Goal: Contribute content: Contribute content

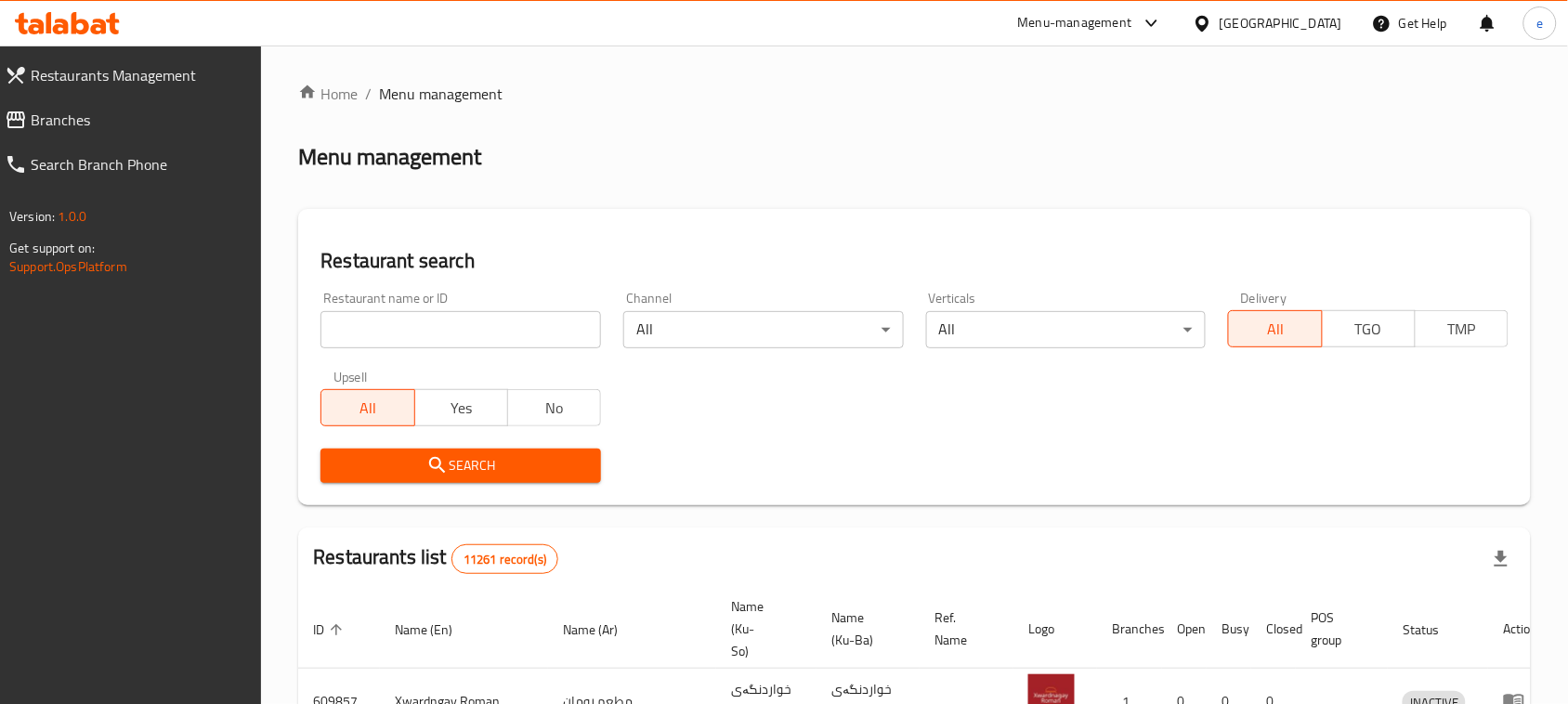
click at [450, 346] on input "search" at bounding box center [461, 329] width 280 height 37
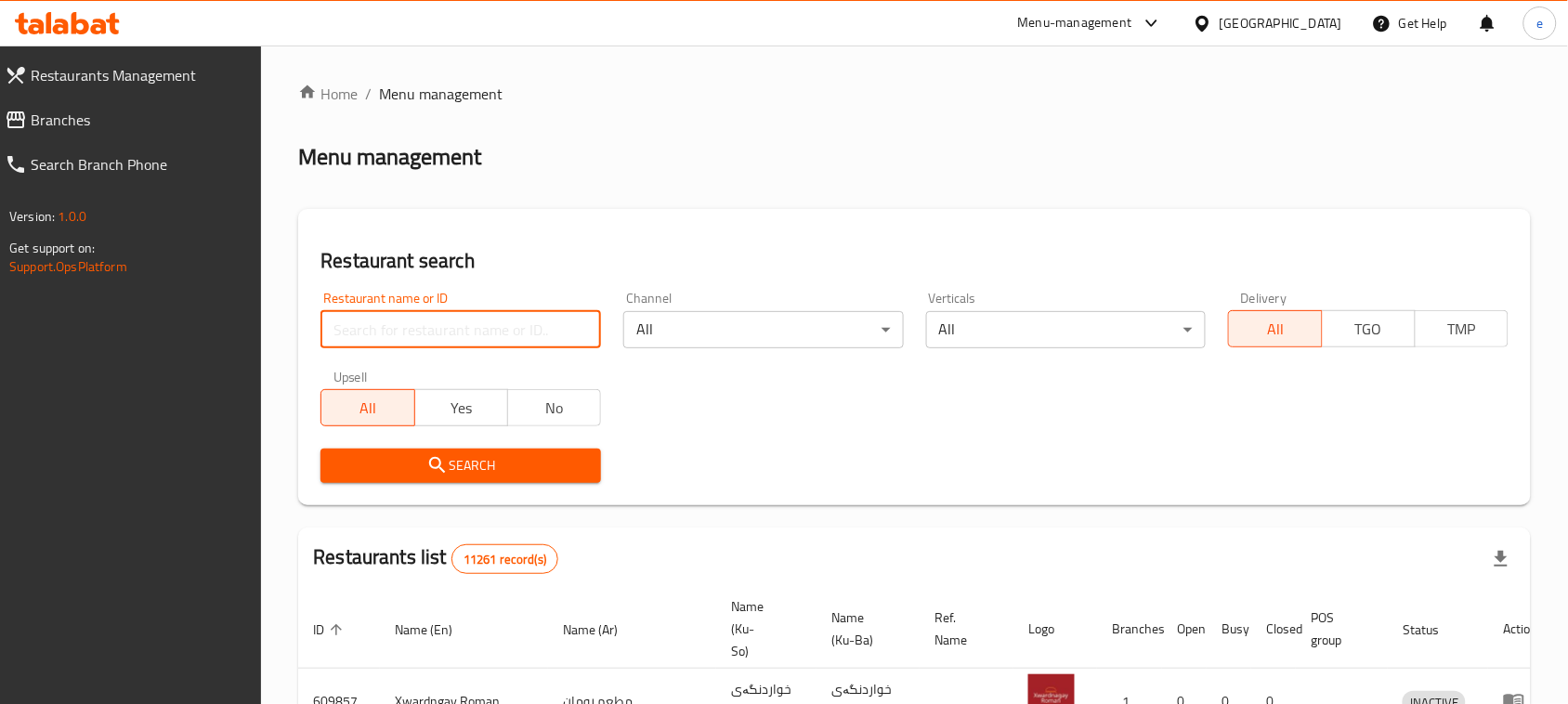
paste input "683469"
type input "683469"
click button "Search" at bounding box center [461, 466] width 280 height 34
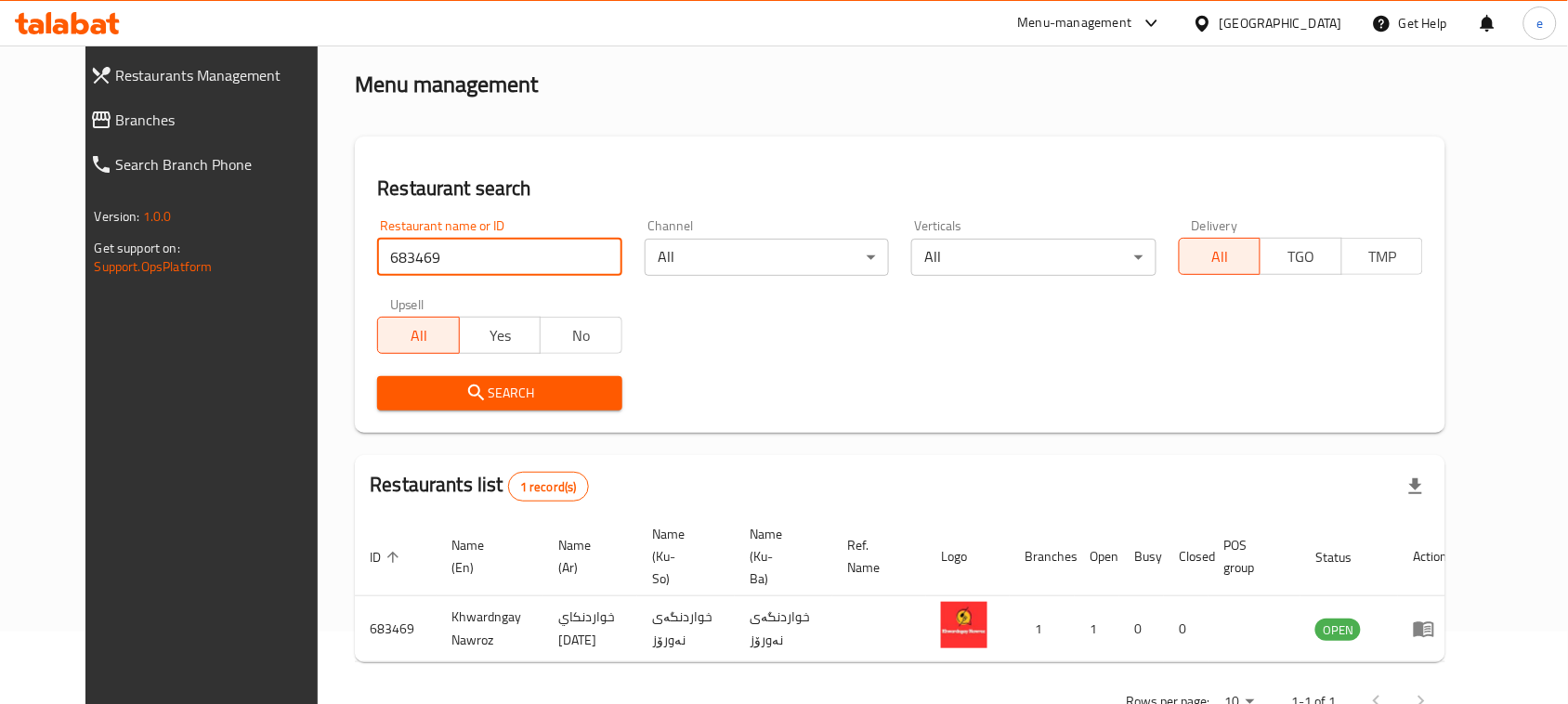
scroll to position [109, 0]
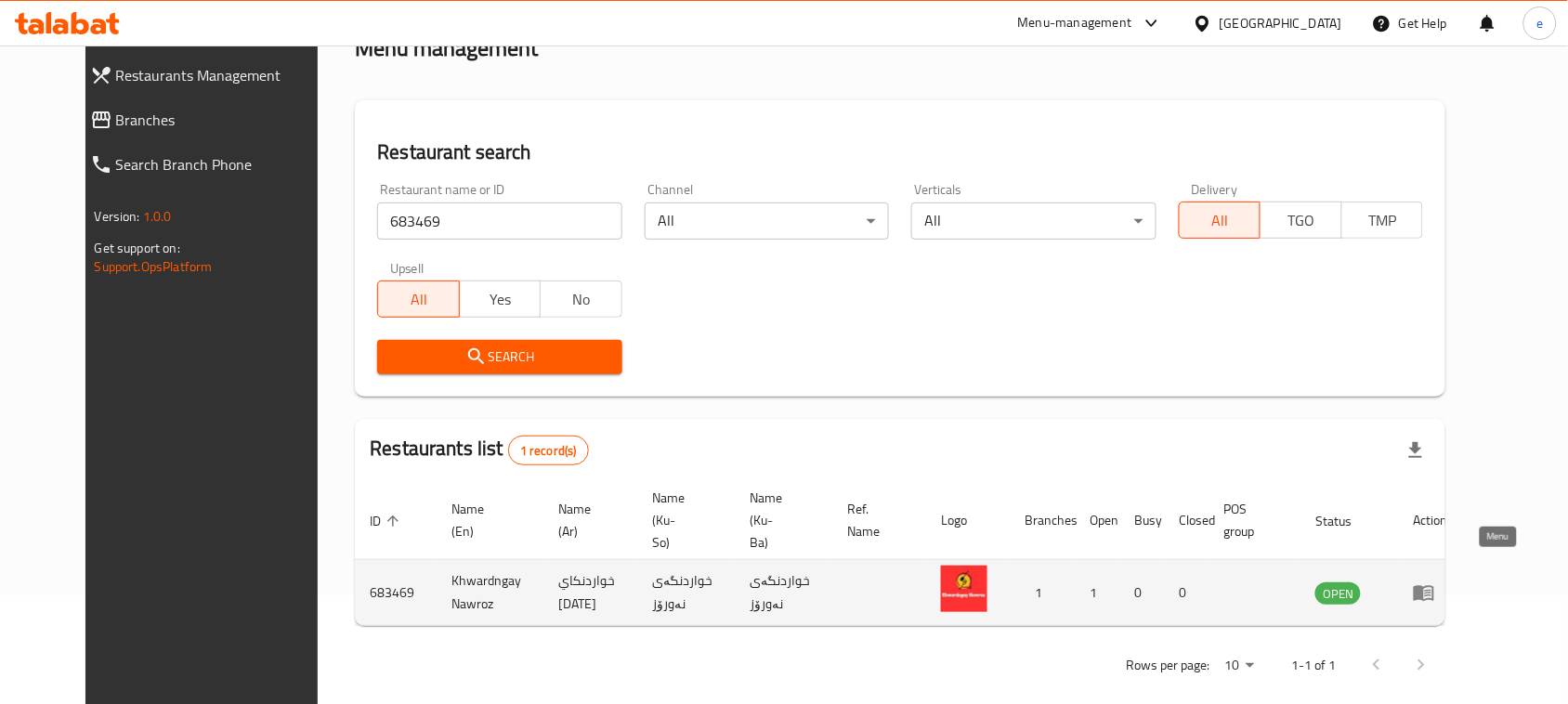
click at [1435, 581] on icon "enhanced table" at bounding box center [1424, 592] width 23 height 23
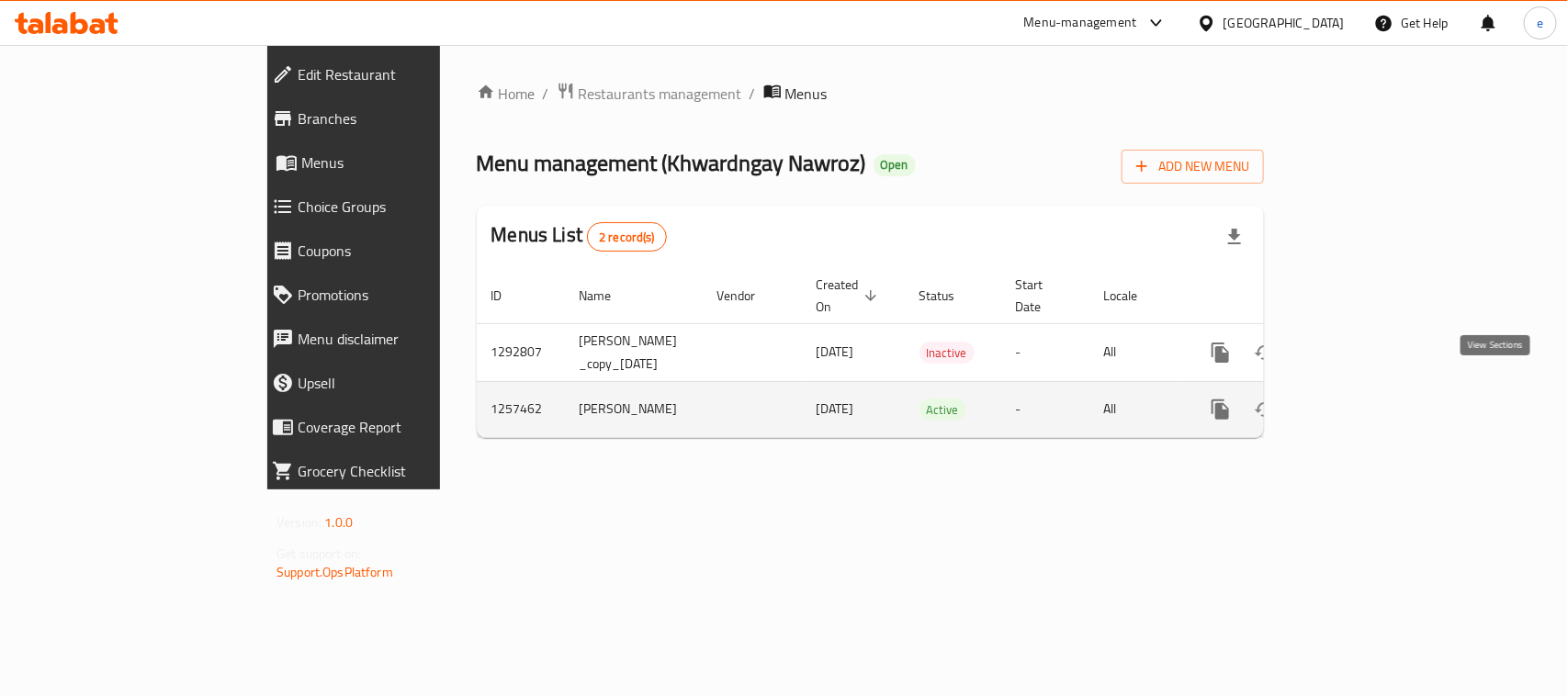
click at [1375, 392] on link "enhanced table" at bounding box center [1353, 409] width 44 height 44
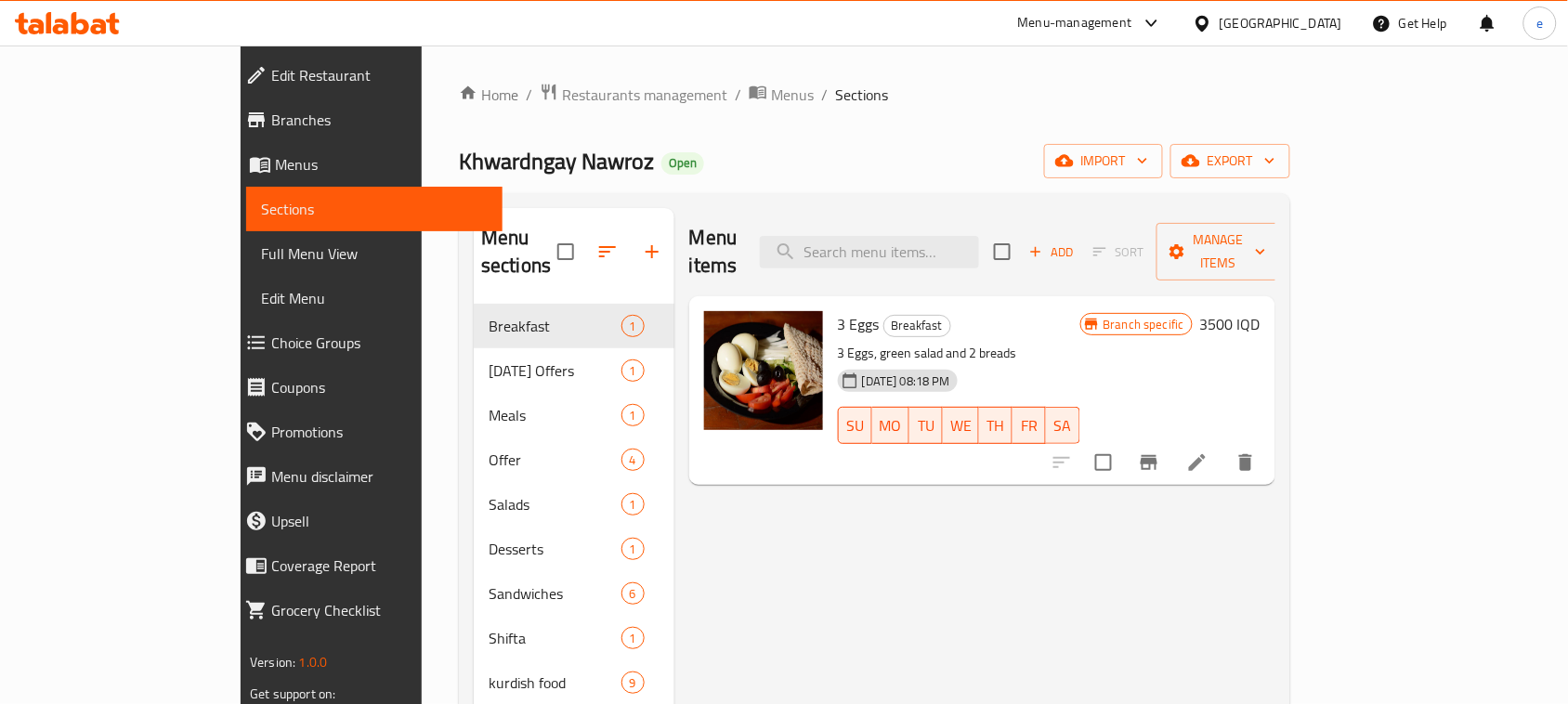
click at [261, 265] on span "Full Menu View" at bounding box center [374, 254] width 226 height 23
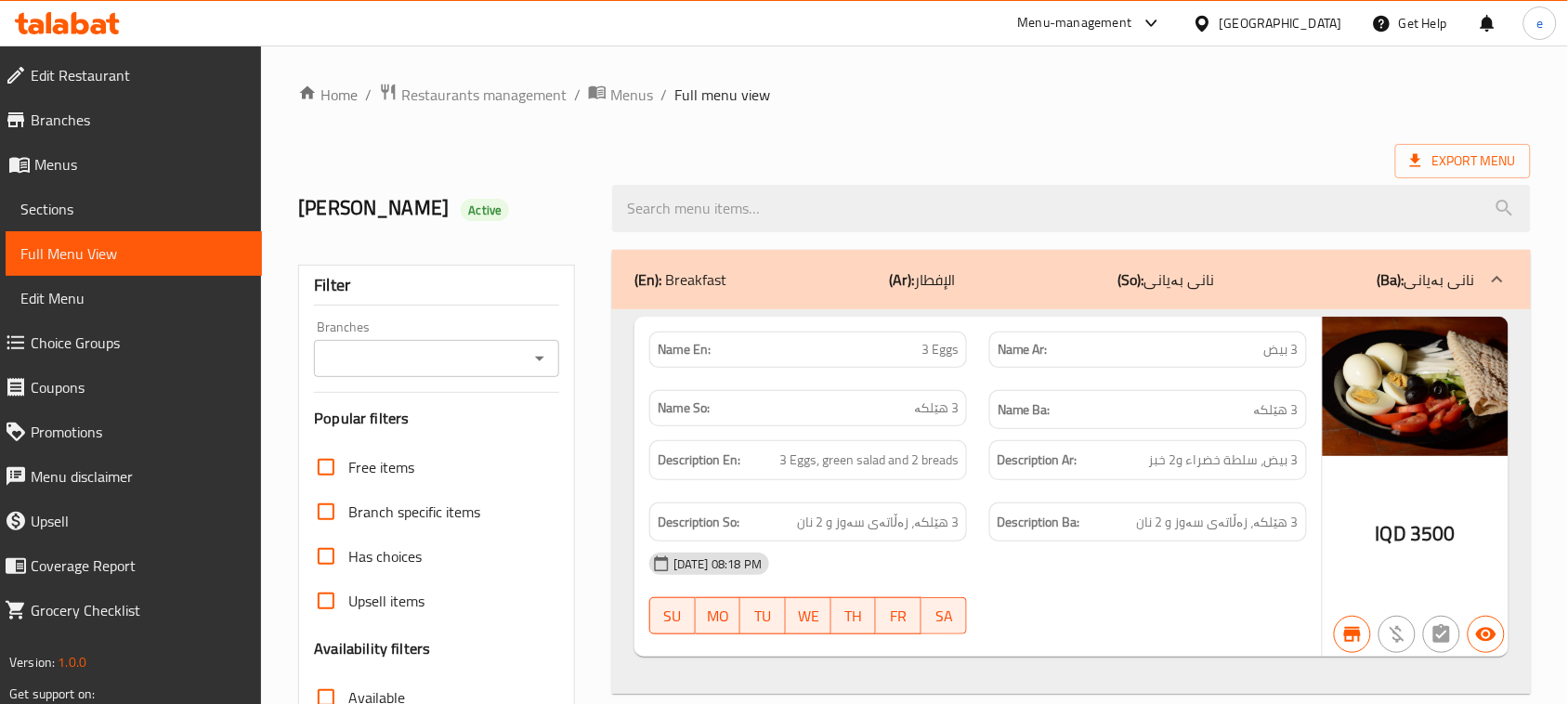
click at [537, 347] on icon "Open" at bounding box center [539, 359] width 23 height 23
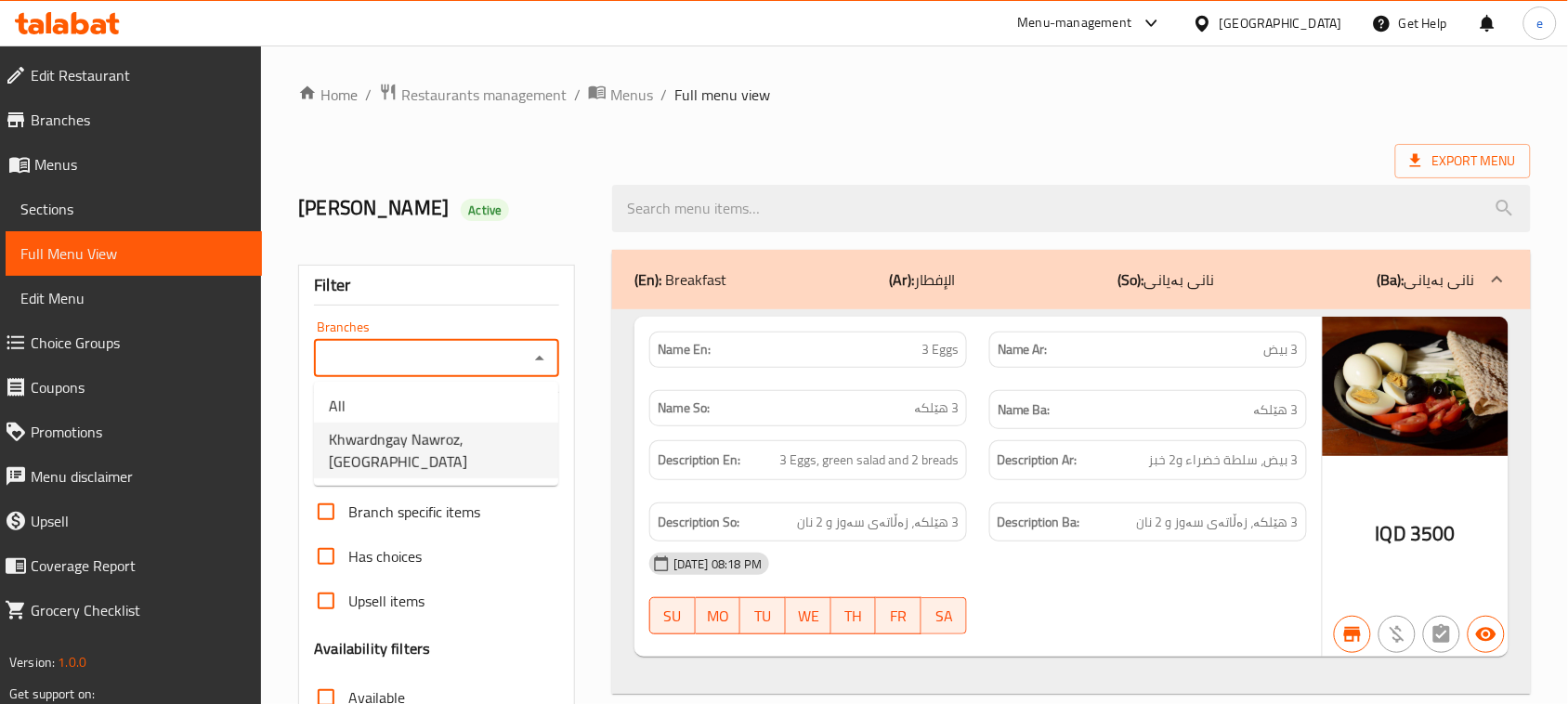
click at [426, 450] on span "Khwardngay Nawroz, [GEOGRAPHIC_DATA]" at bounding box center [435, 449] width 215 height 44
type input "Khwardngay Nawroz, [GEOGRAPHIC_DATA]"
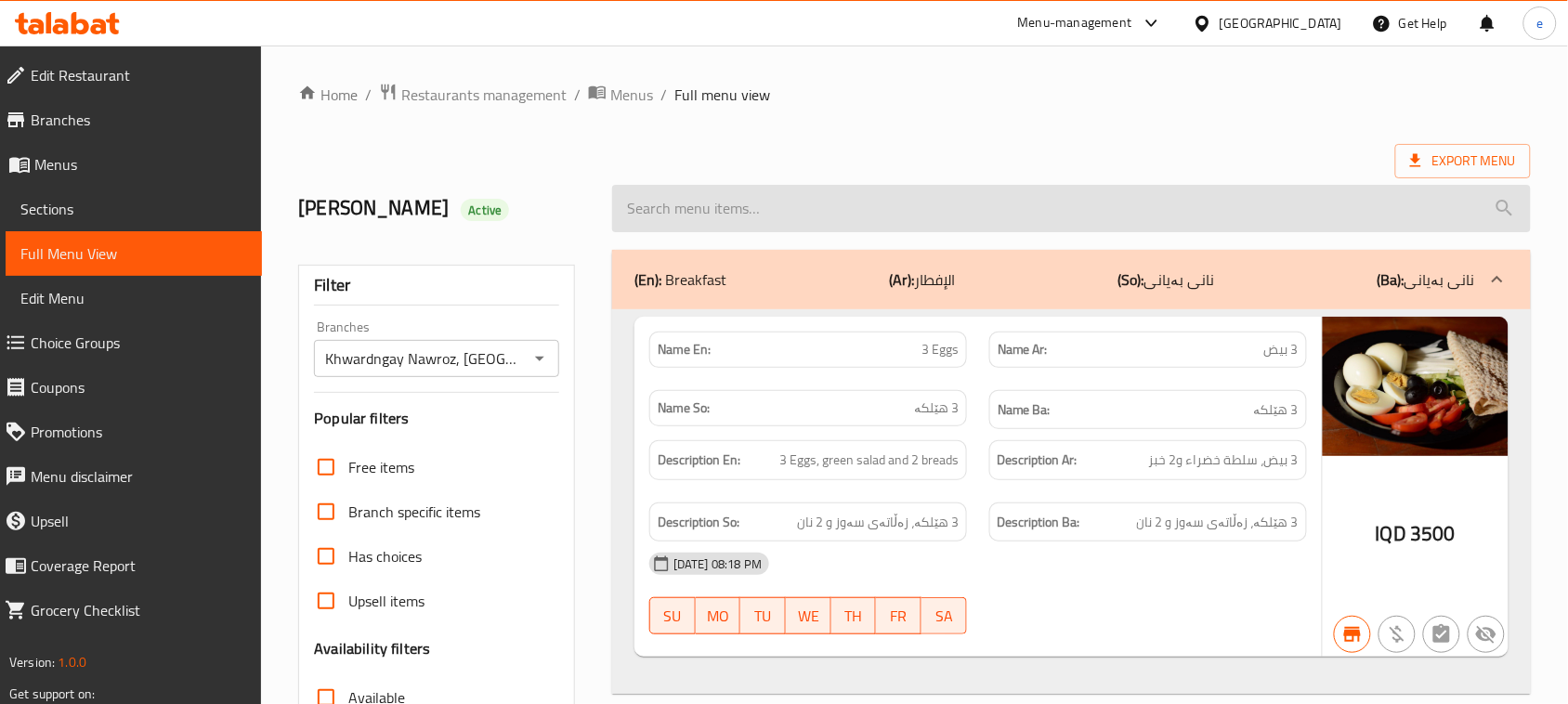
click at [712, 206] on input "search" at bounding box center [1071, 208] width 919 height 47
paste input "Lunch Meal"
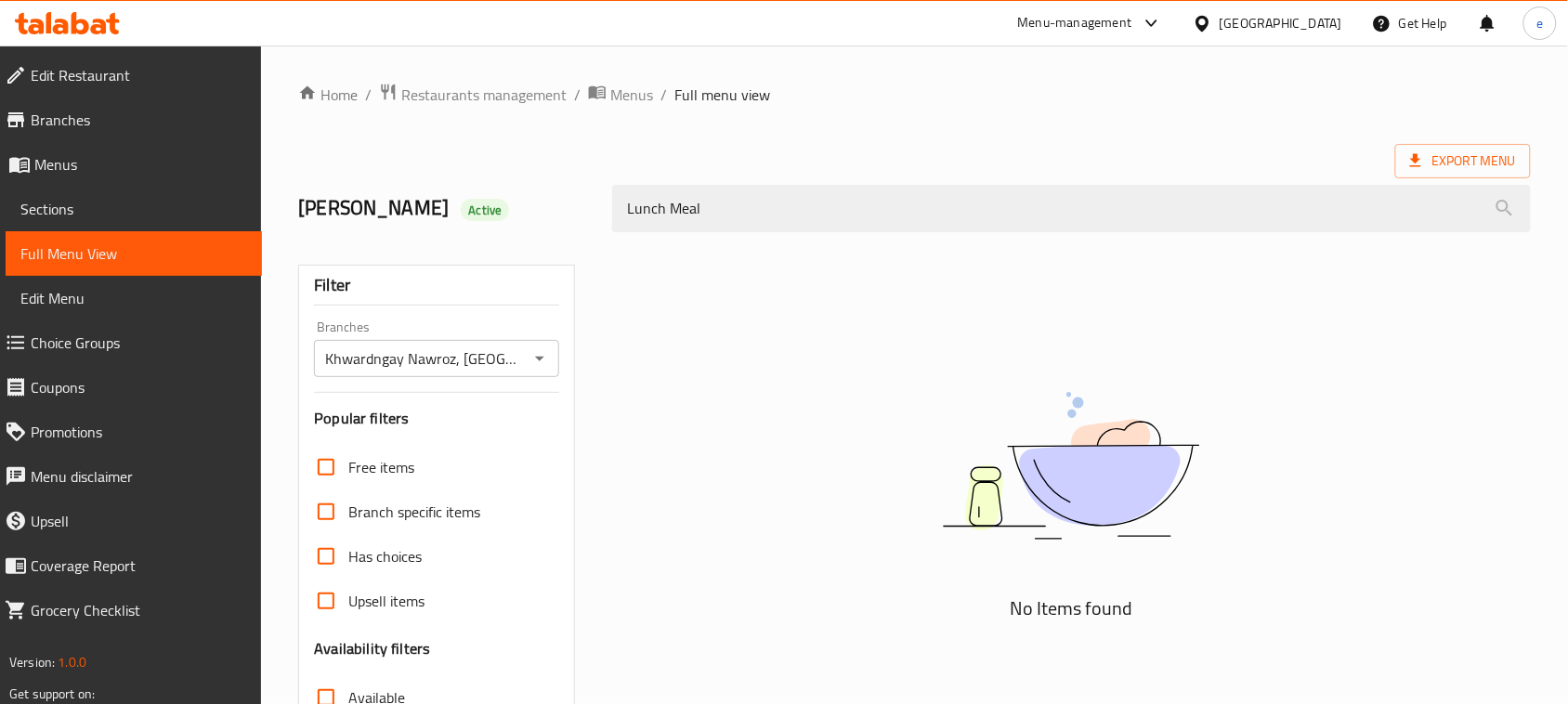
type input "Lunch Meal"
click at [541, 361] on icon "Open" at bounding box center [539, 359] width 23 height 23
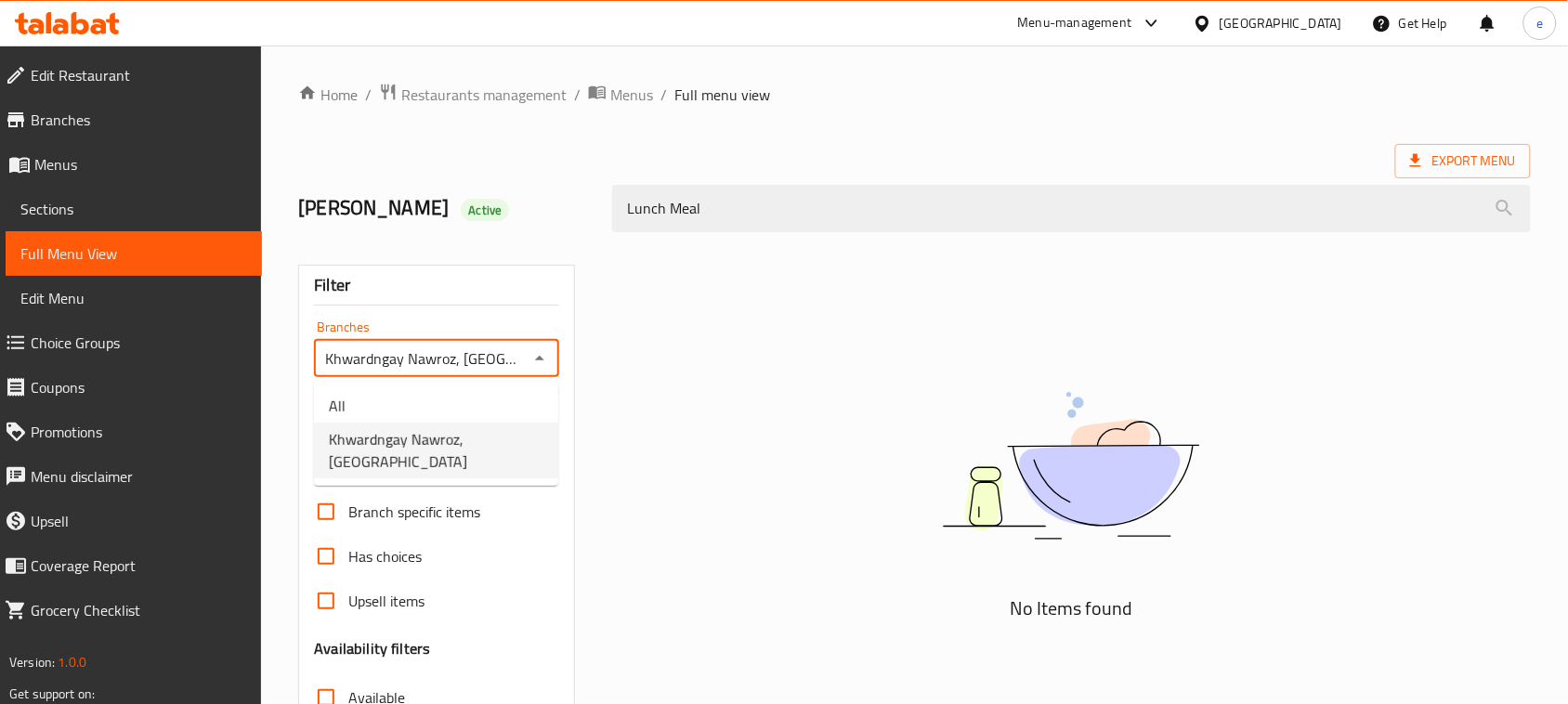
click at [480, 404] on li "All" at bounding box center [436, 405] width 244 height 33
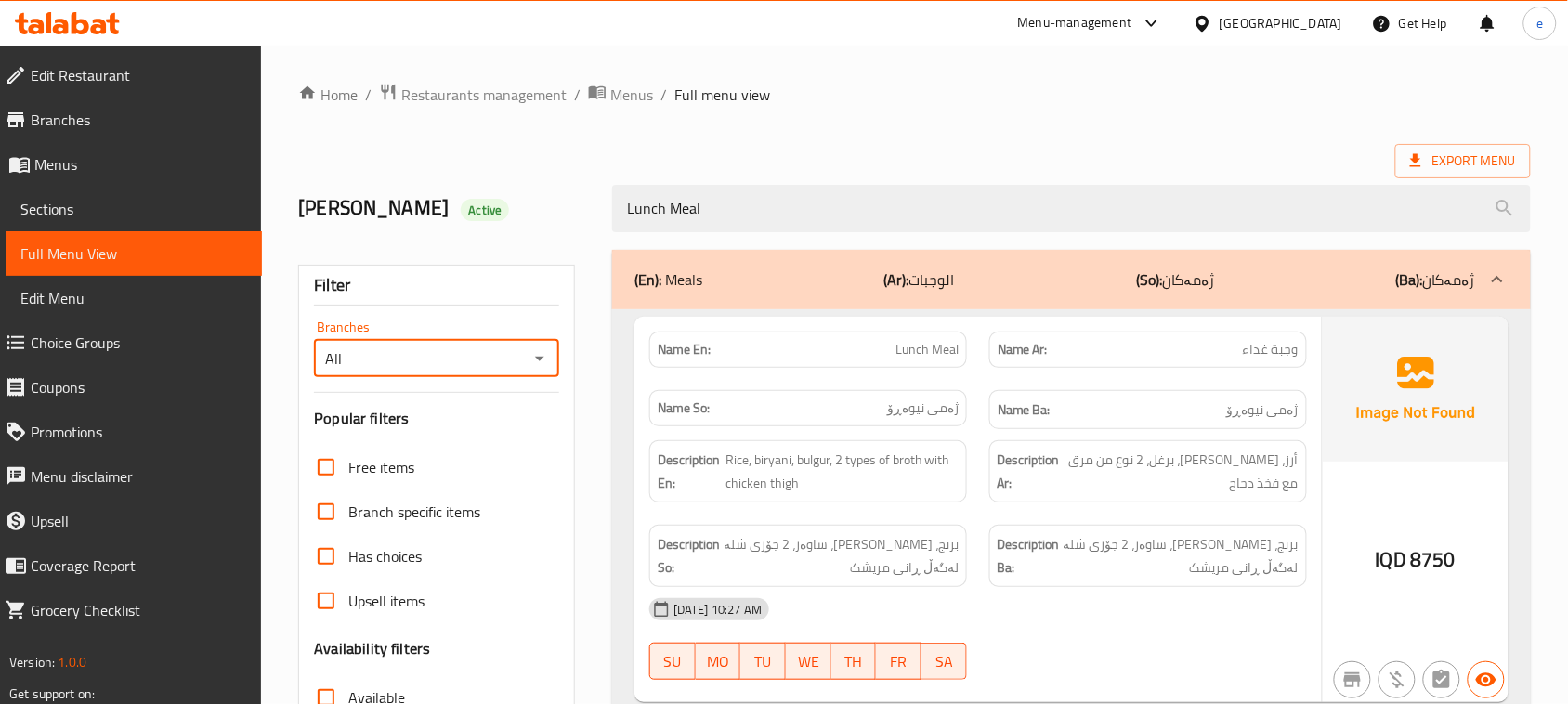
click at [528, 355] on icon "Open" at bounding box center [539, 359] width 23 height 23
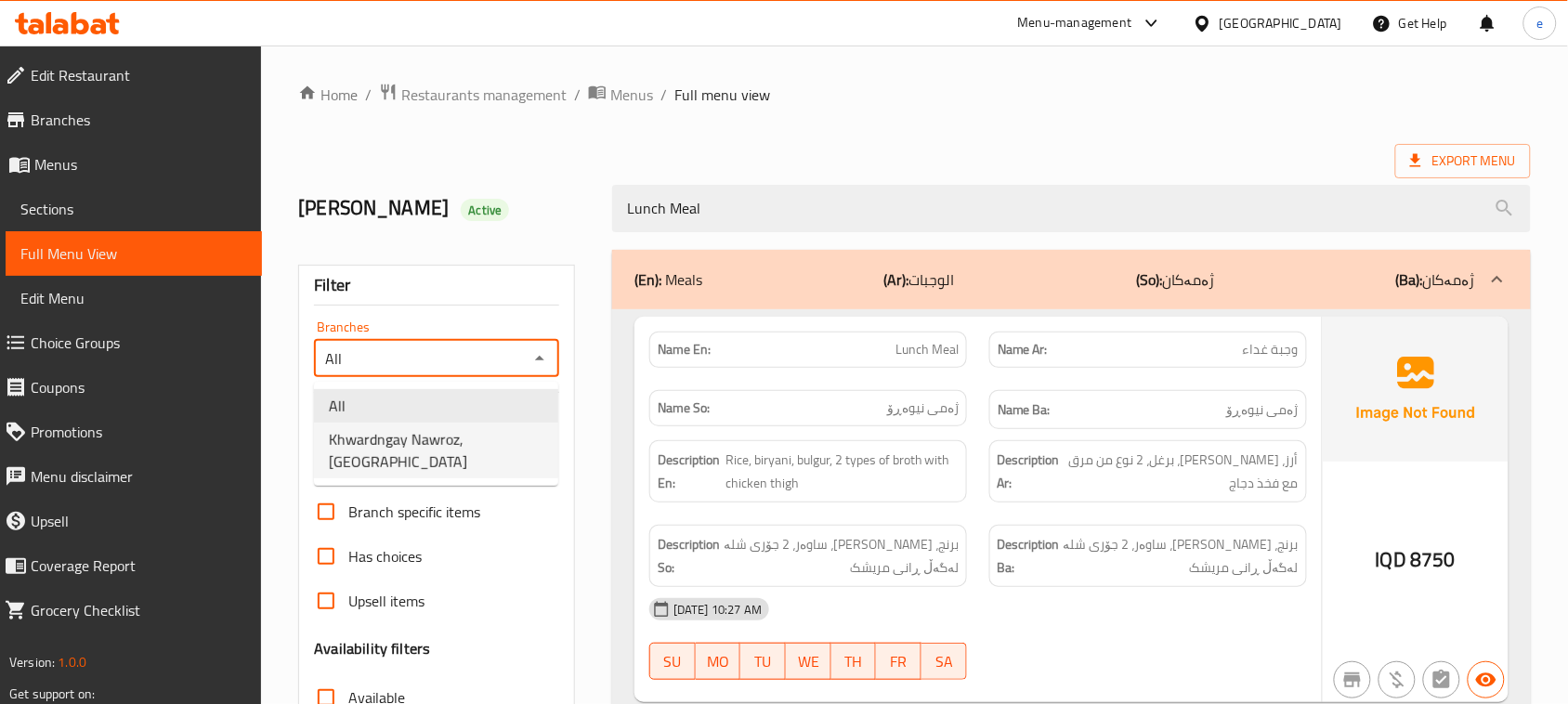
click at [467, 437] on span "Khwardngay Nawroz, [GEOGRAPHIC_DATA]" at bounding box center [435, 449] width 215 height 44
type input "Khwardngay Nawroz, [GEOGRAPHIC_DATA]"
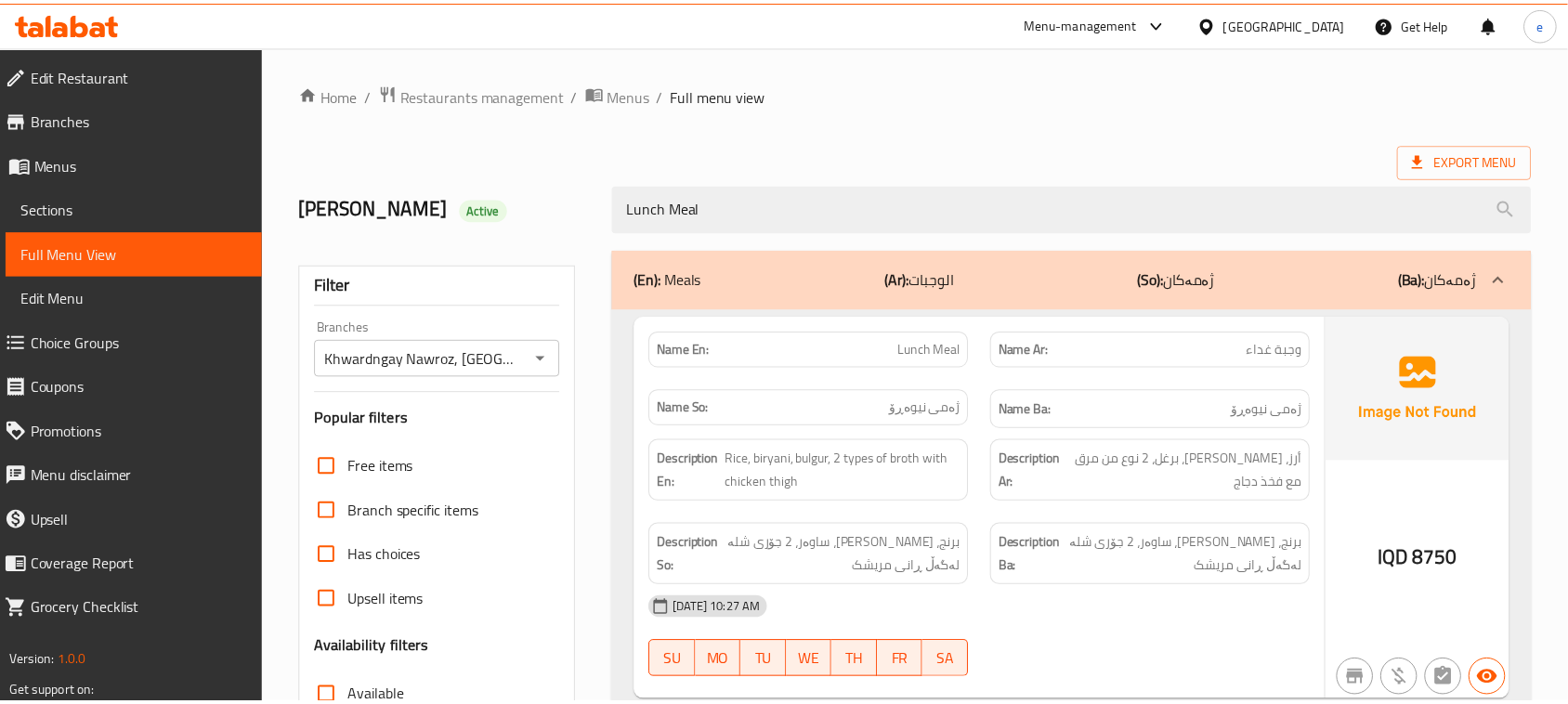
scroll to position [284, 0]
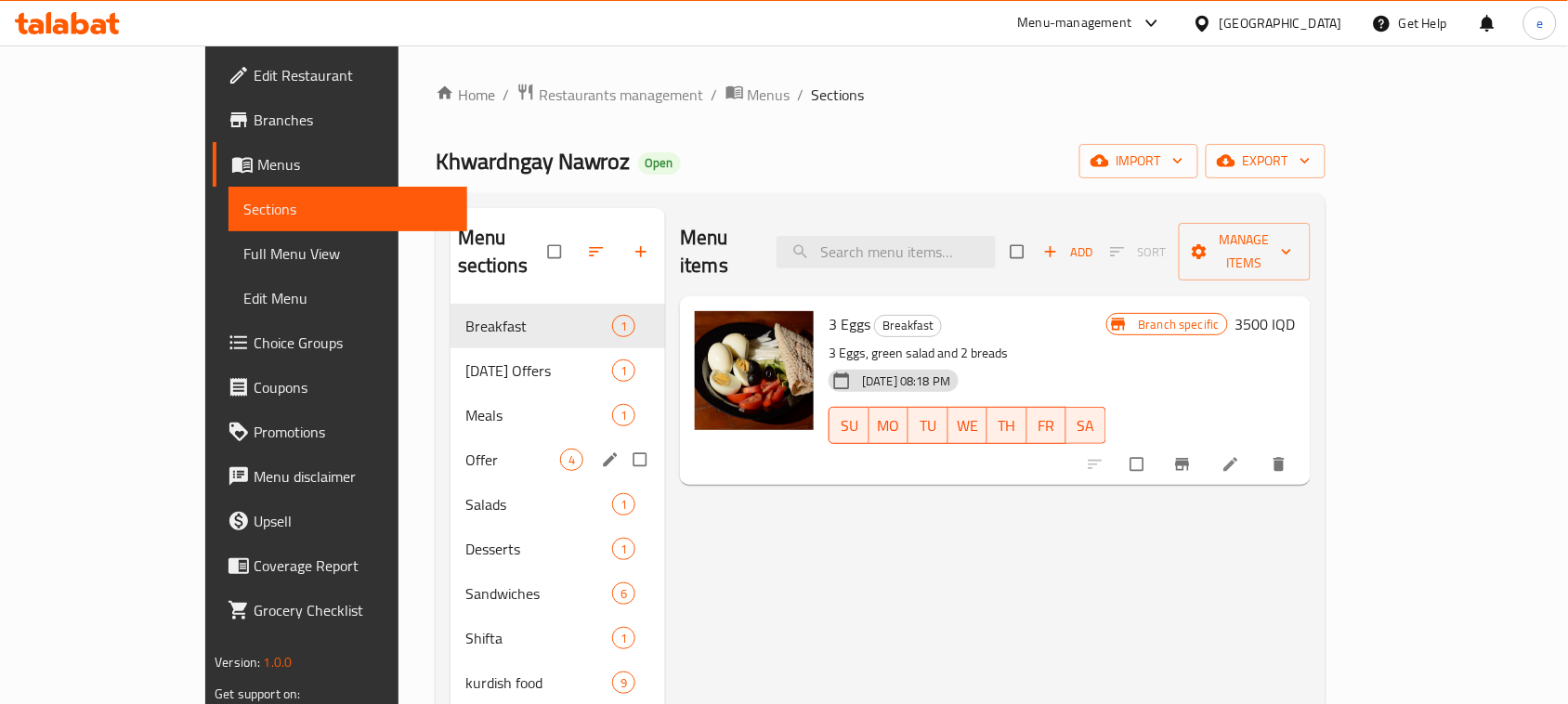
click at [466, 404] on span "Meals" at bounding box center [538, 415] width 147 height 23
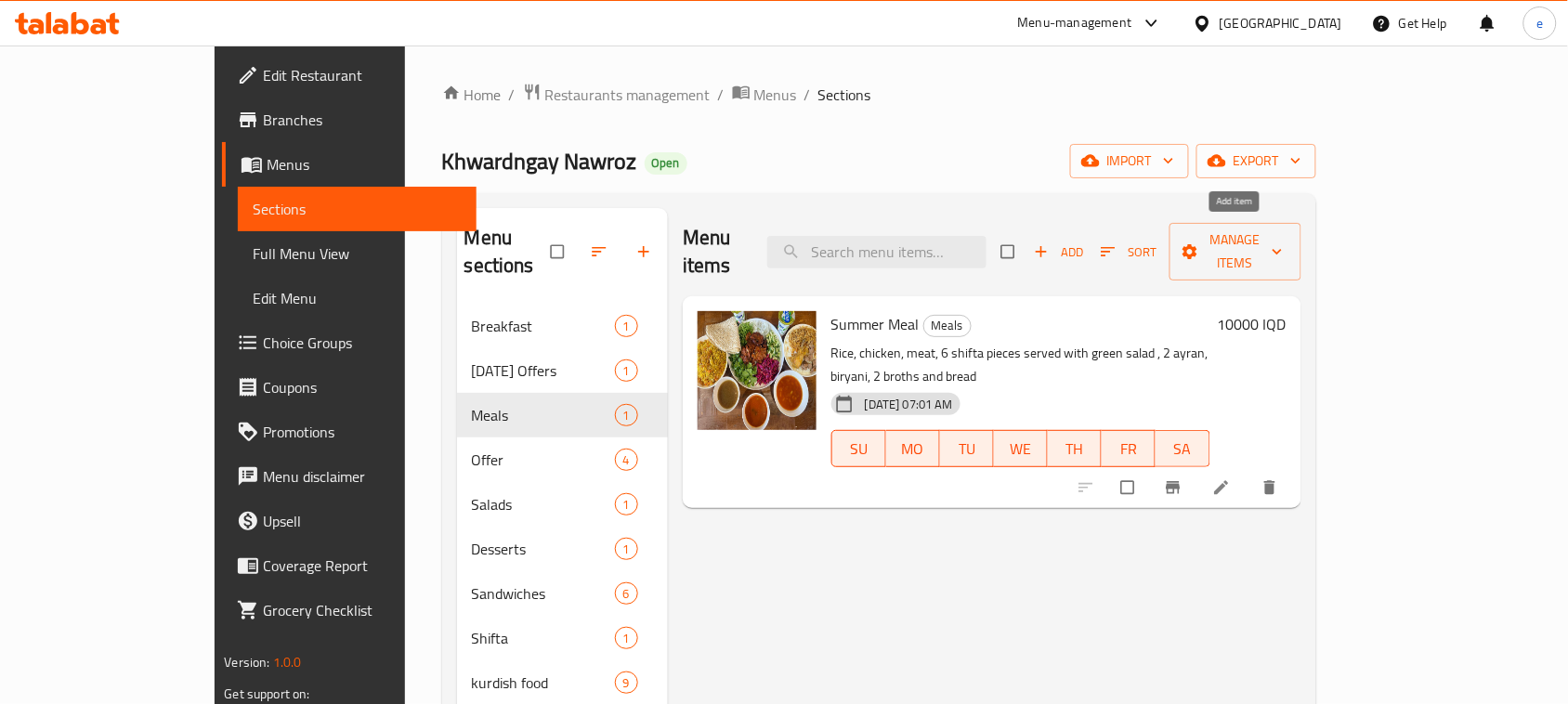
click at [1088, 252] on button "Add" at bounding box center [1058, 252] width 60 height 28
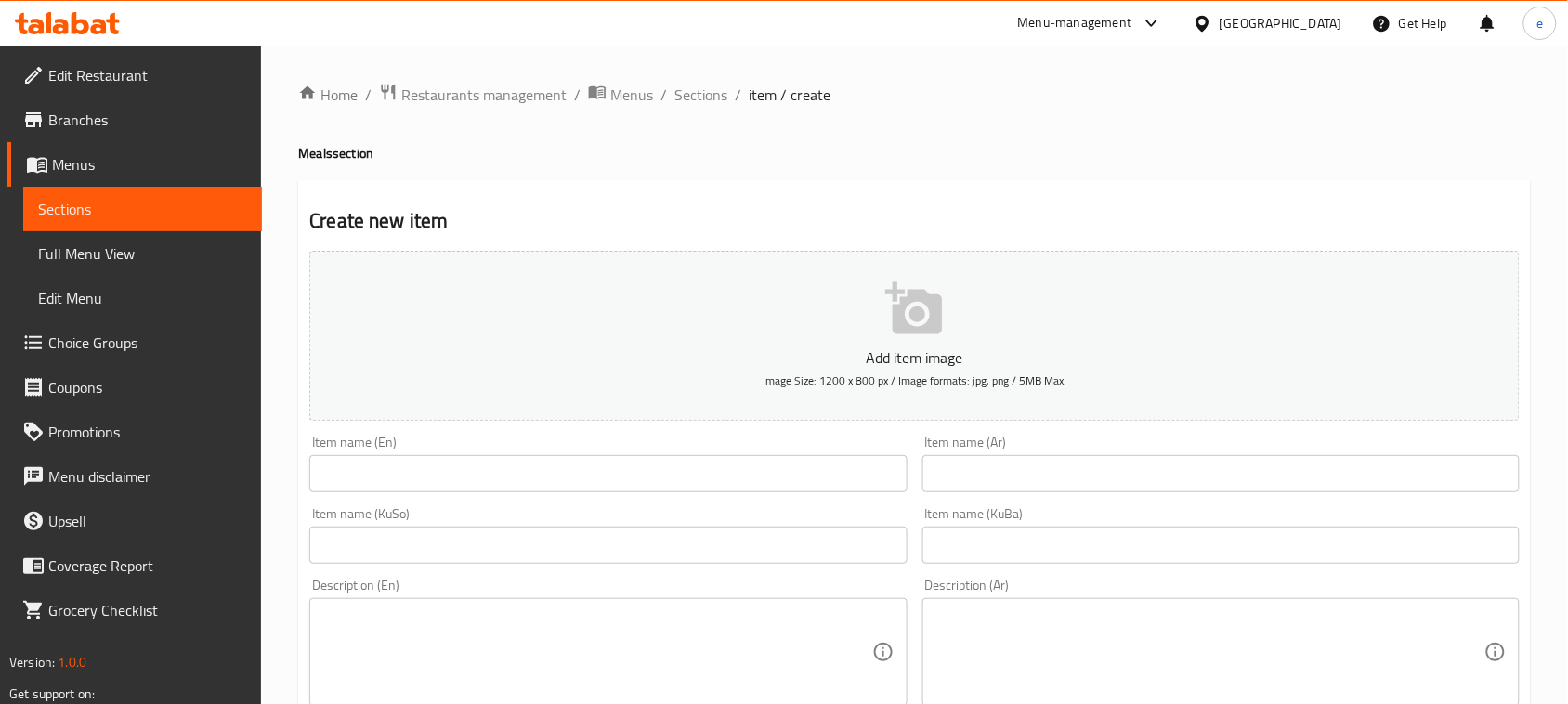
click at [1013, 493] on div "Item name (Ar) Item name (Ar)" at bounding box center [1221, 464] width 612 height 72
click at [1014, 483] on input "text" at bounding box center [1221, 473] width 597 height 37
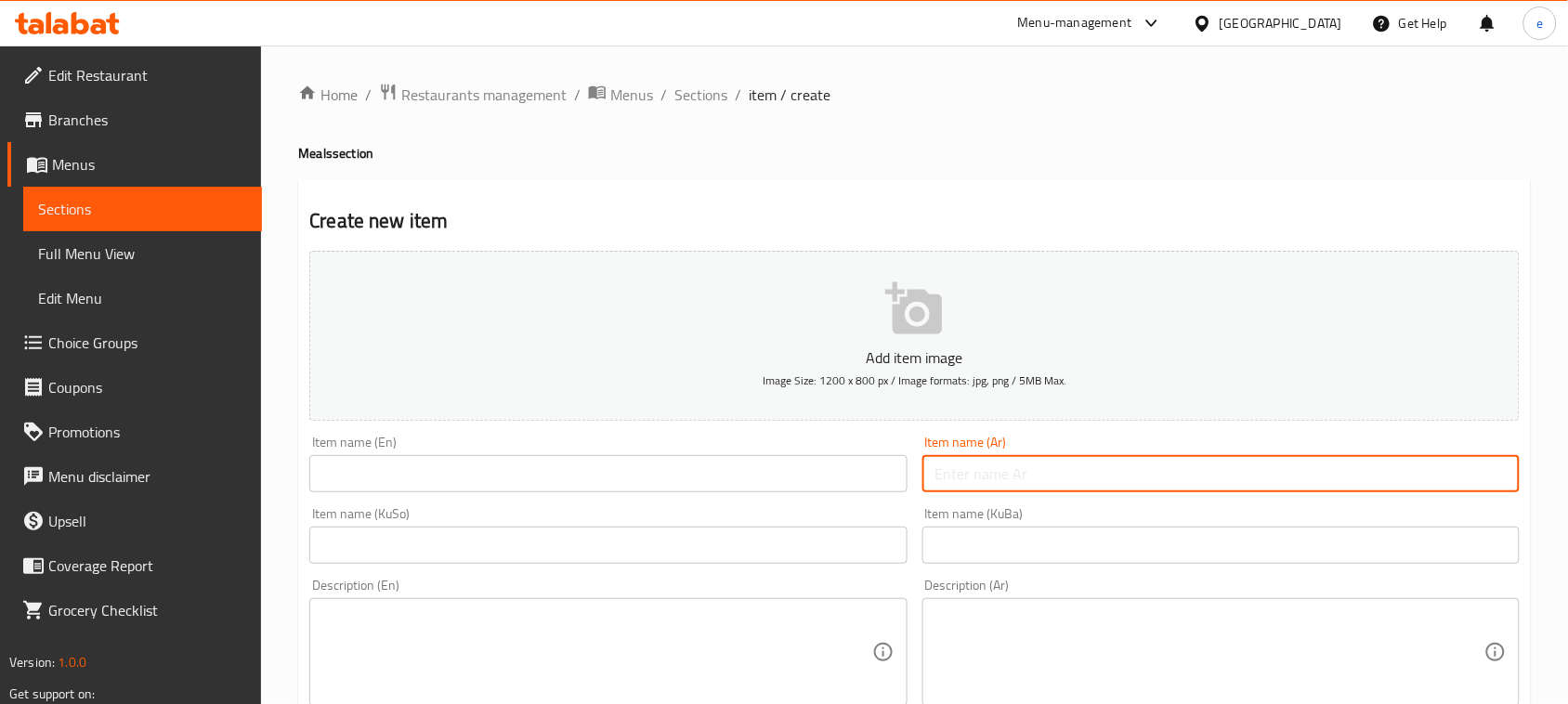
paste input "وجبة غداء"
type input "وجبة غداء"
click at [469, 485] on input "text" at bounding box center [608, 473] width 597 height 37
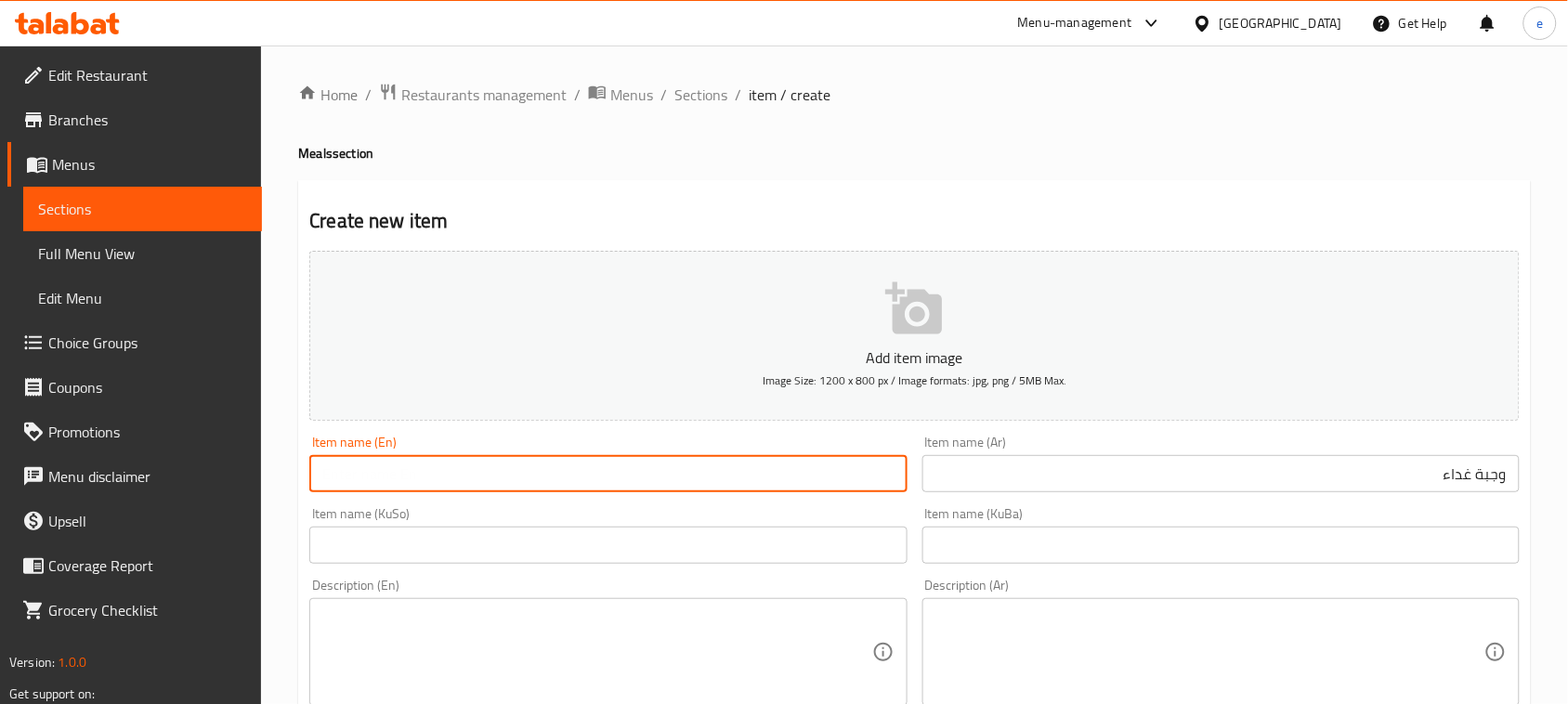
paste input "Lunch Meal"
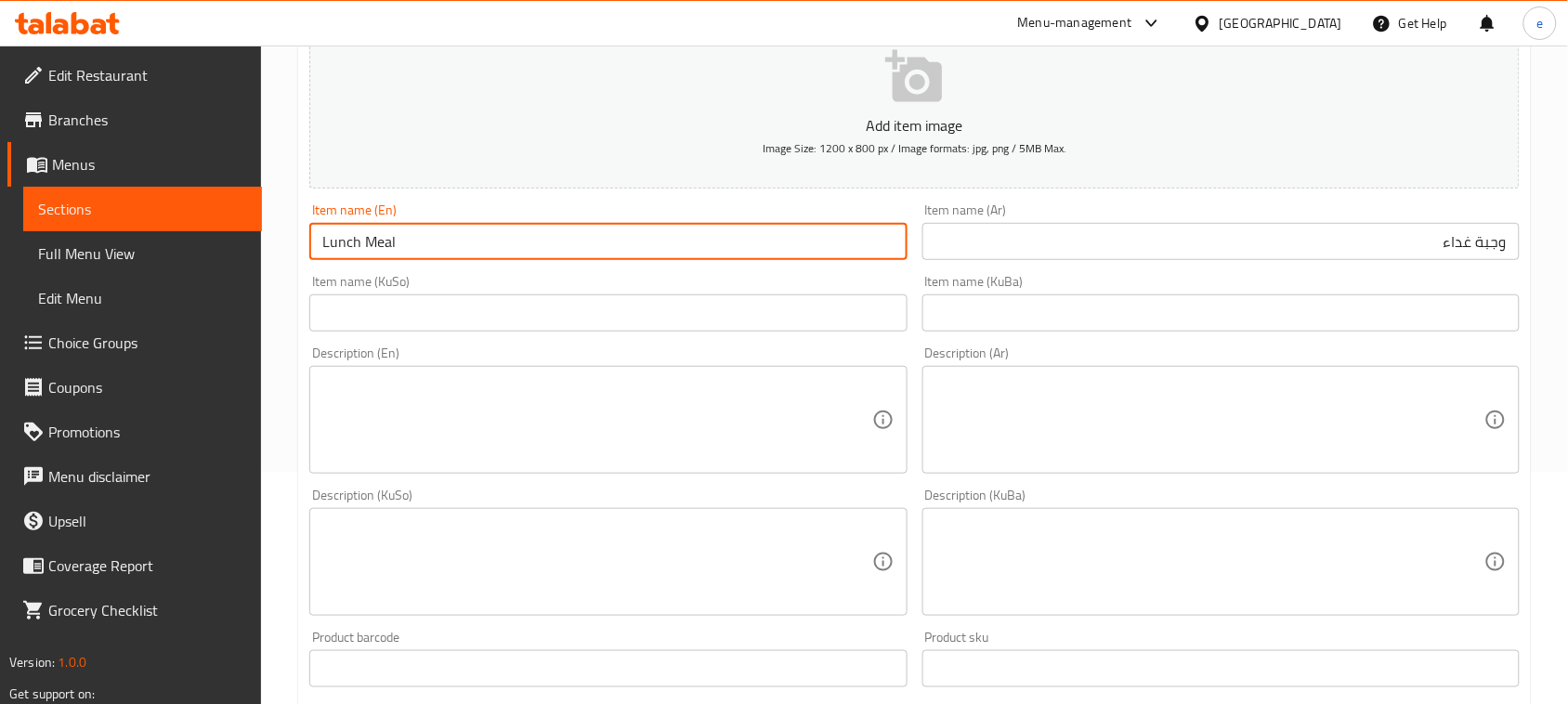
type input "Lunch Meal"
click at [818, 329] on input "text" at bounding box center [608, 312] width 597 height 37
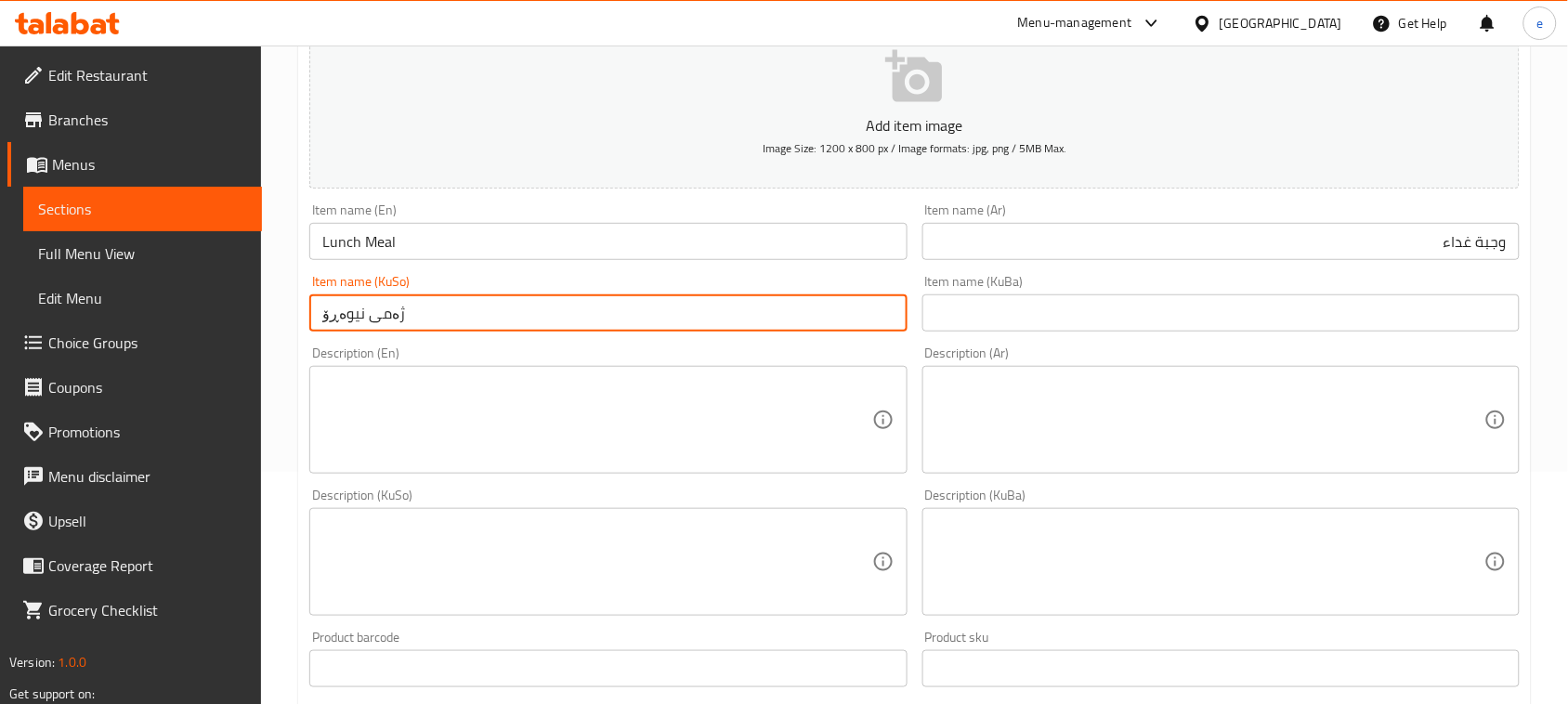
click at [474, 322] on input "ژەمی نیوەڕۆ" at bounding box center [608, 312] width 597 height 37
type input "ژەمی نیوەڕۆ"
click at [992, 314] on input "text" at bounding box center [1221, 312] width 597 height 37
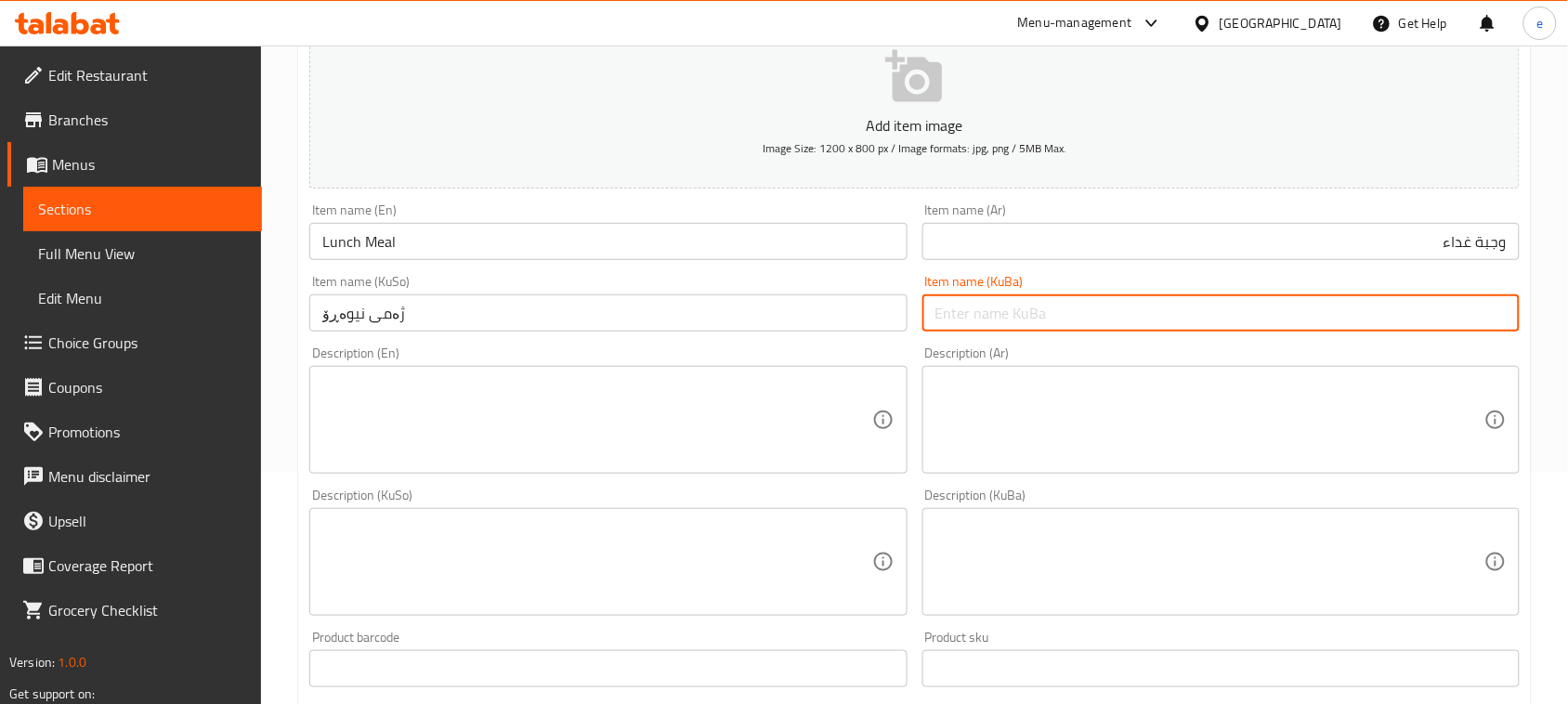
paste input "ژەمی نیوەڕۆ"
type input "ژەمی نیوەڕۆ"
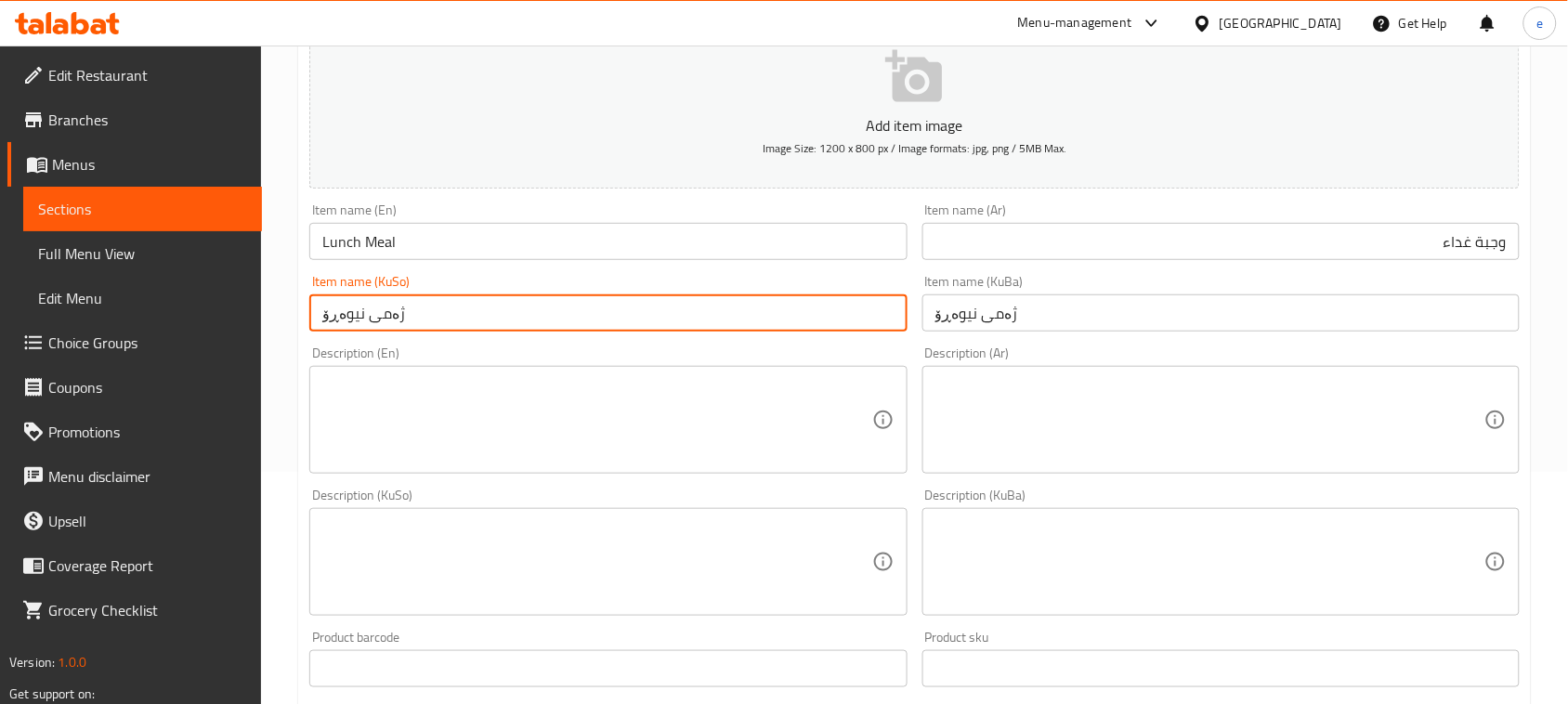
click at [546, 307] on input "ژەمی نیوەڕۆ" at bounding box center [608, 312] width 597 height 37
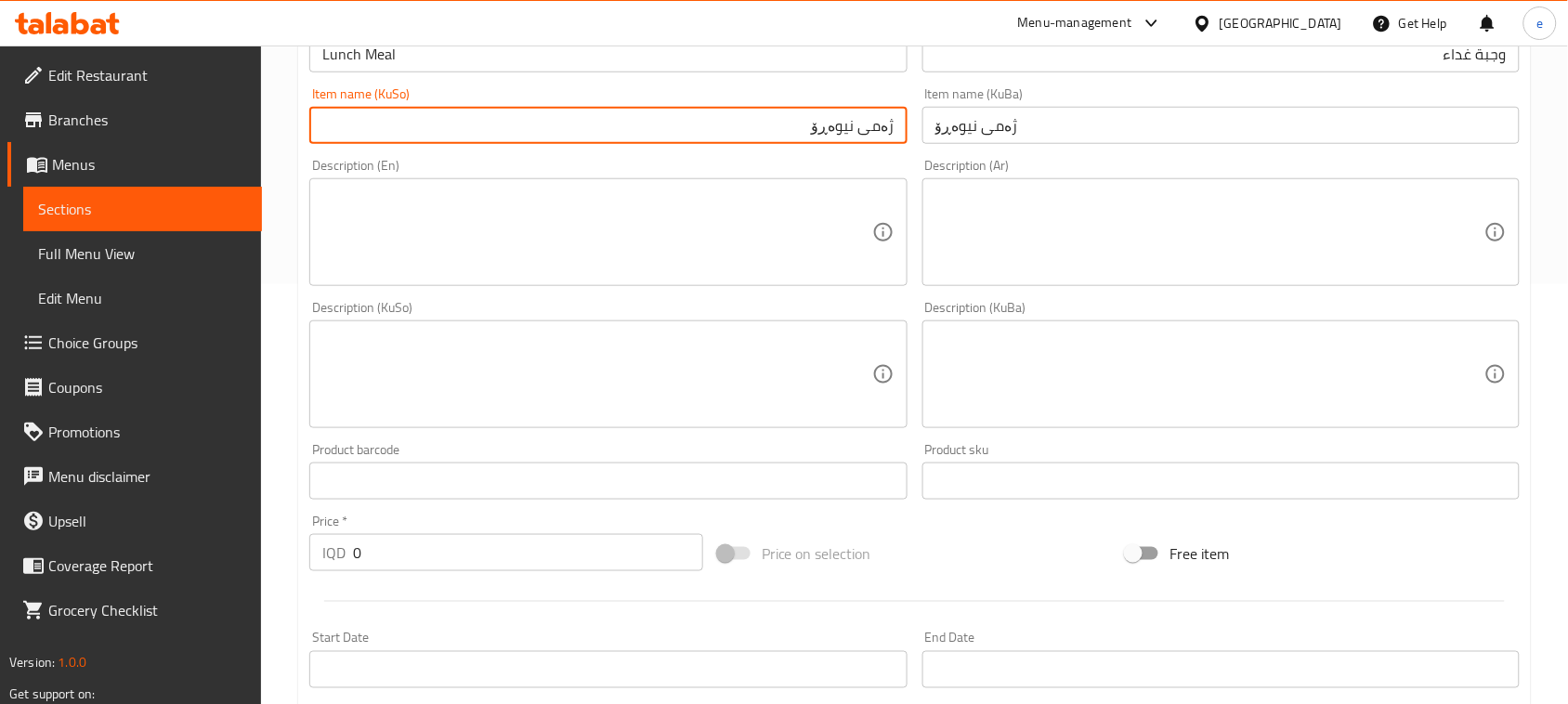
scroll to position [465, 0]
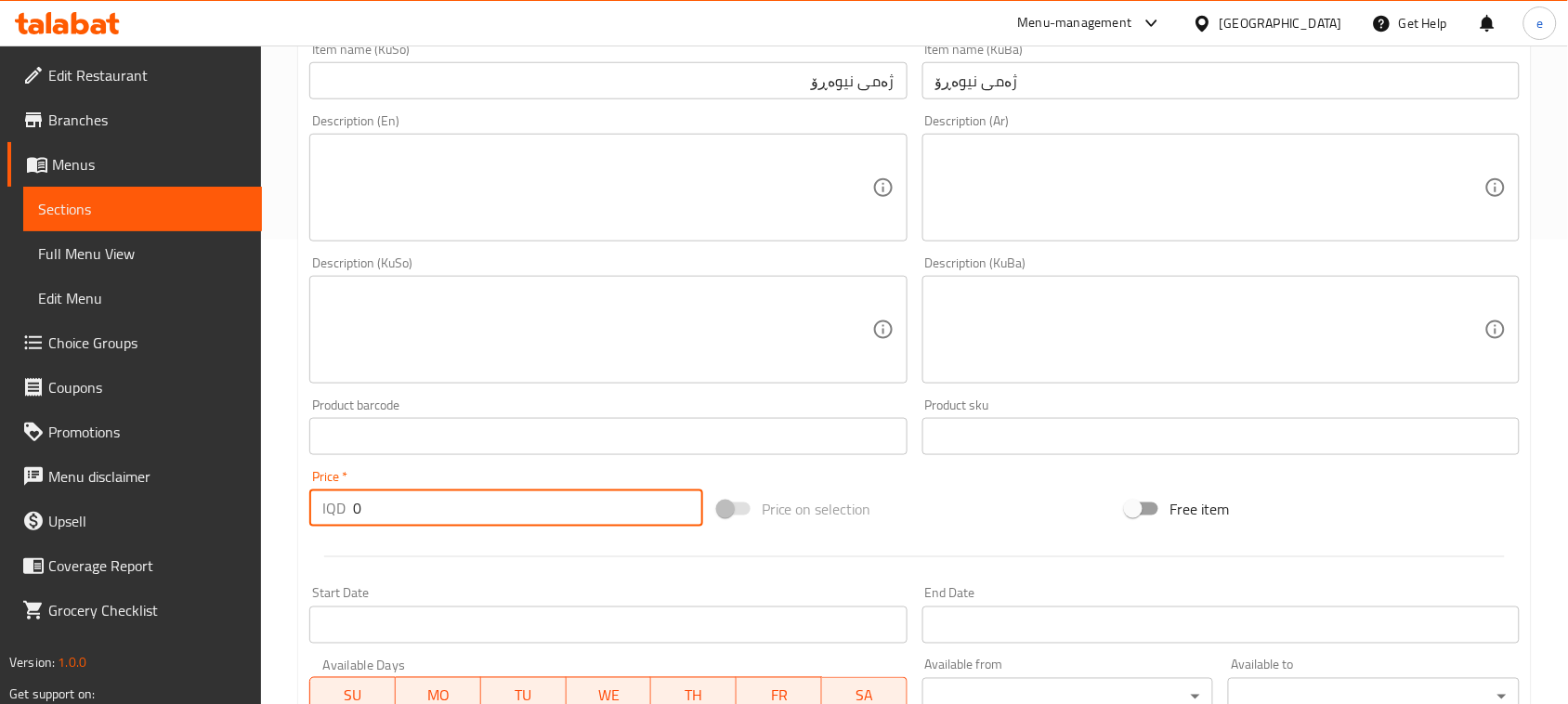
drag, startPoint x: 427, startPoint y: 506, endPoint x: 302, endPoint y: 506, distance: 125.0
click at [303, 506] on div "Price   * IQD 0 Price *" at bounding box center [506, 499] width 409 height 72
paste input "875"
type input "8750"
click at [607, 197] on textarea at bounding box center [597, 187] width 549 height 88
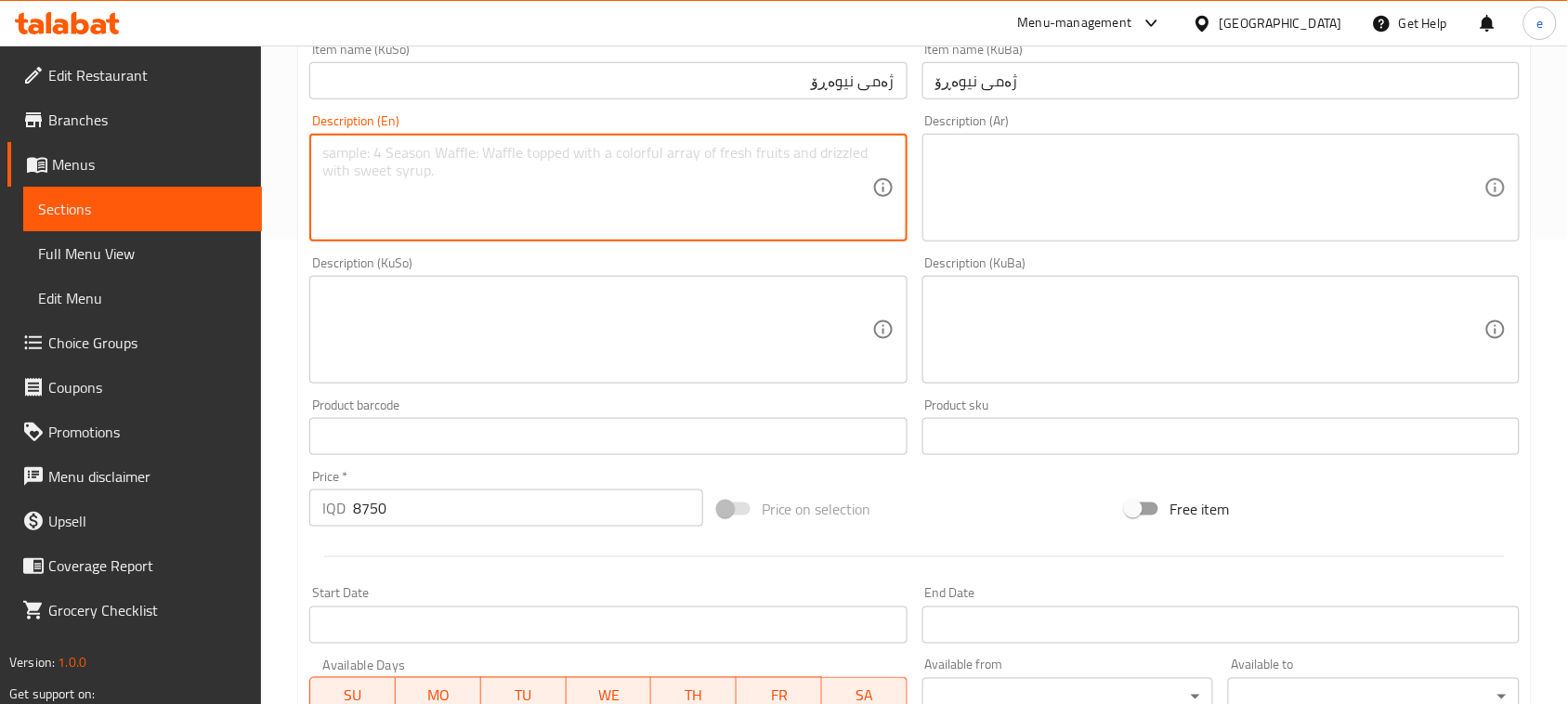
paste textarea "Rice, biryani, bulgur, 2 types of broth with chicken thigh"
type textarea "Rice, biryani, bulgur, 2 types of broth with chicken thigh"
click at [996, 196] on textarea at bounding box center [1209, 187] width 549 height 88
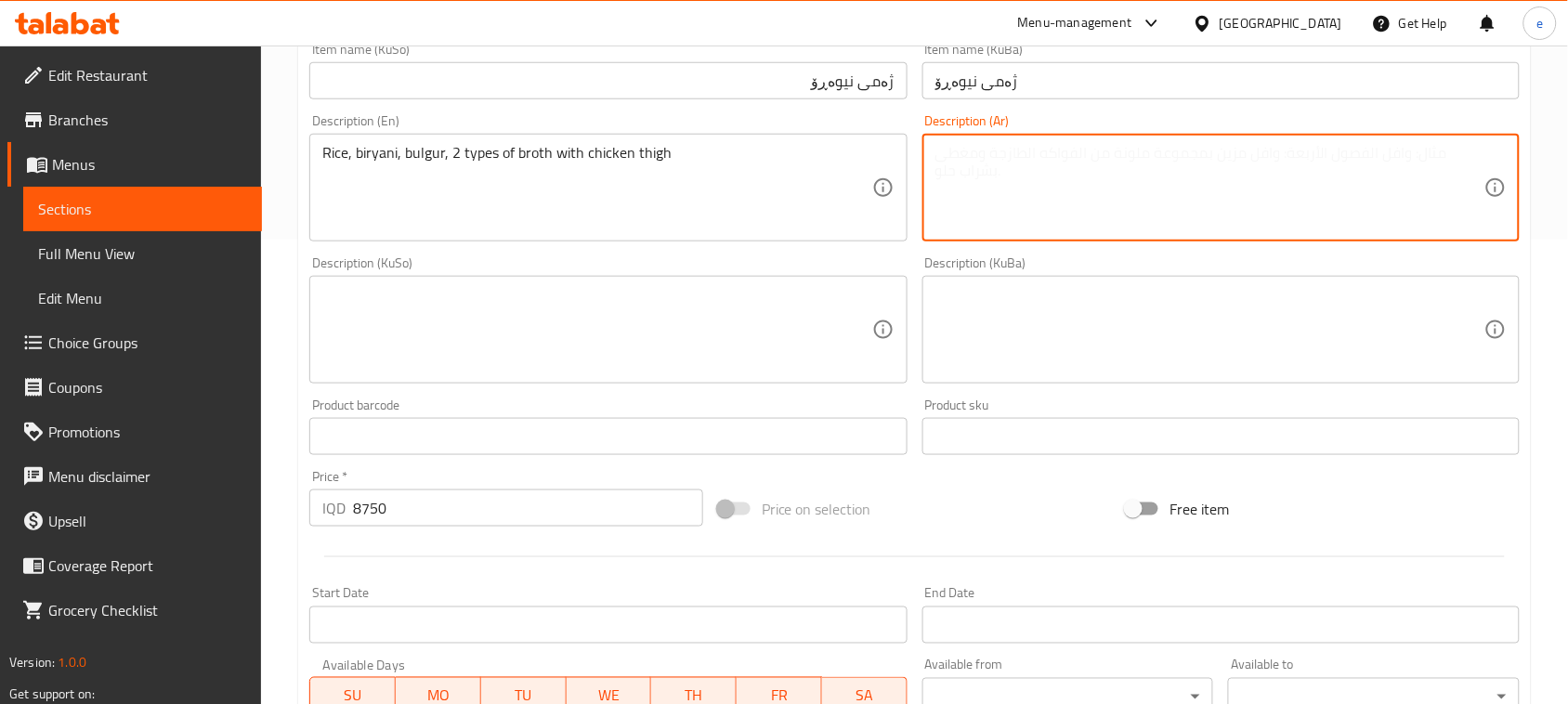
paste textarea "أرز، [PERSON_NAME]، برغل، 2 نوع من مرق مع فخذ دجاج"
type textarea "أرز، [PERSON_NAME]، برغل، 2 نوع من مرق مع فخذ دجاج"
click at [847, 344] on textarea at bounding box center [597, 329] width 549 height 88
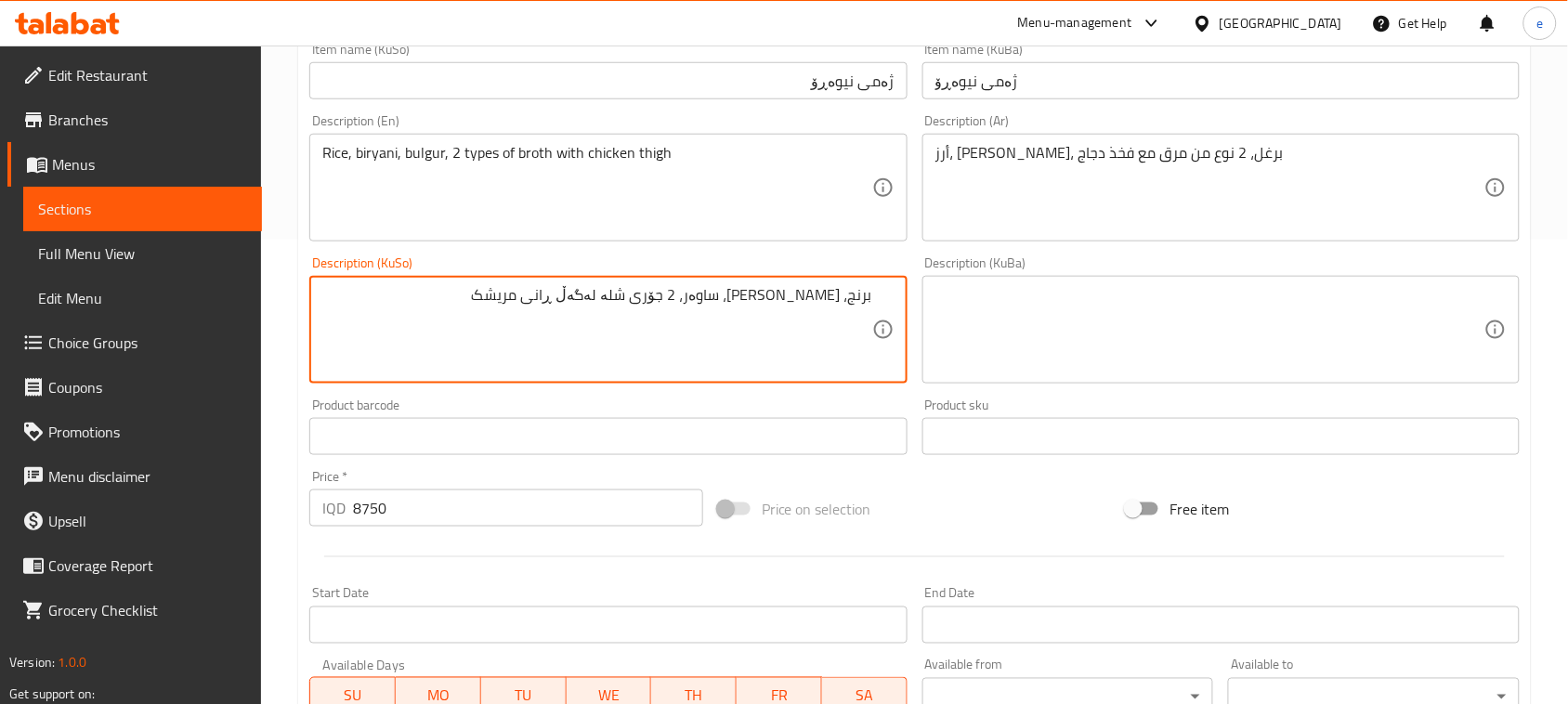
click at [714, 326] on textarea "برنج، [PERSON_NAME]، ساوەر، 2 جۆری شلە لەگەڵ ڕانی مریشک" at bounding box center [597, 329] width 549 height 88
type textarea "برنج، [PERSON_NAME]، ساوەر، 2 جۆری شلە لەگەڵ ڕانی مریشک"
click at [1075, 314] on textarea at bounding box center [1209, 329] width 549 height 88
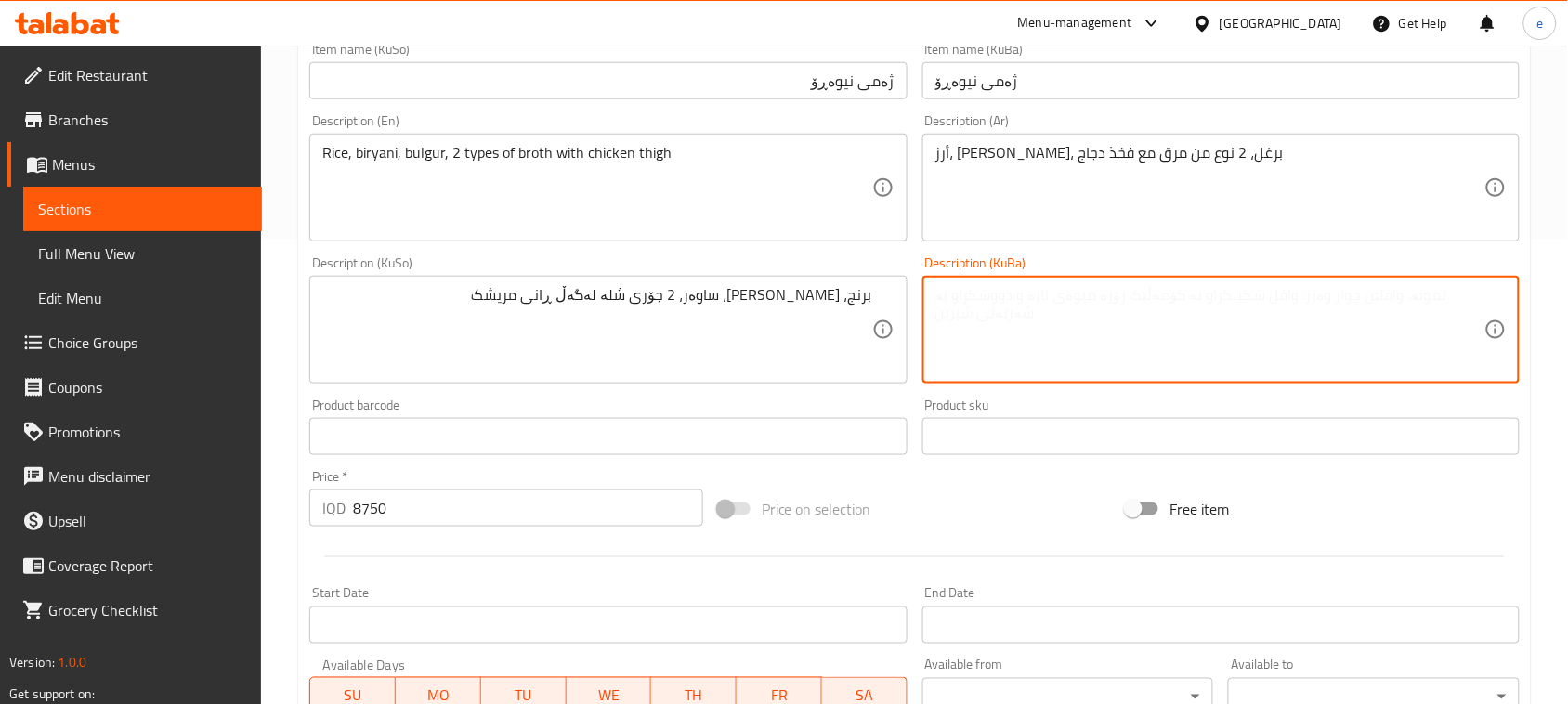
paste textarea "برنج، [PERSON_NAME]، ساوەر، 2 جۆری شلە لەگەڵ ڕانی مریشک"
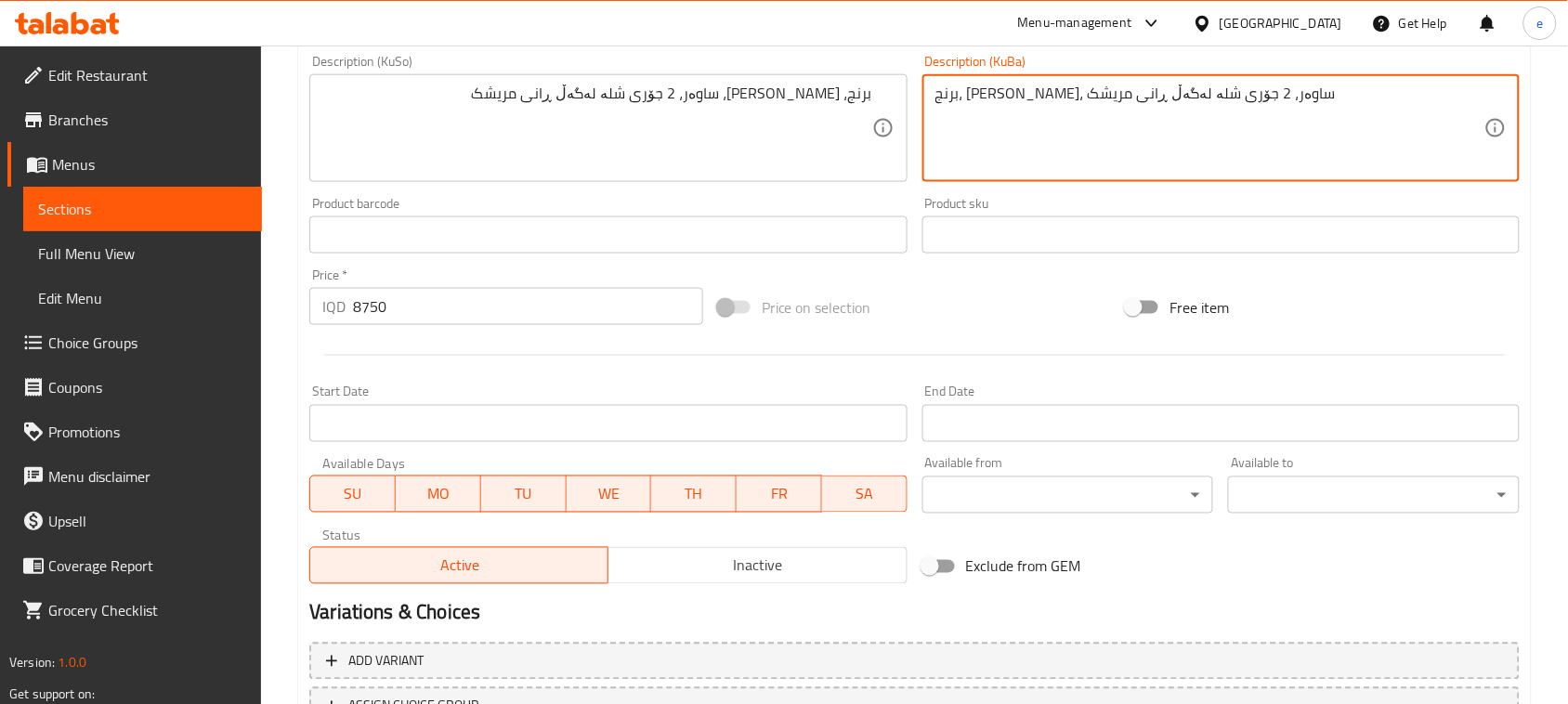
scroll to position [818, 0]
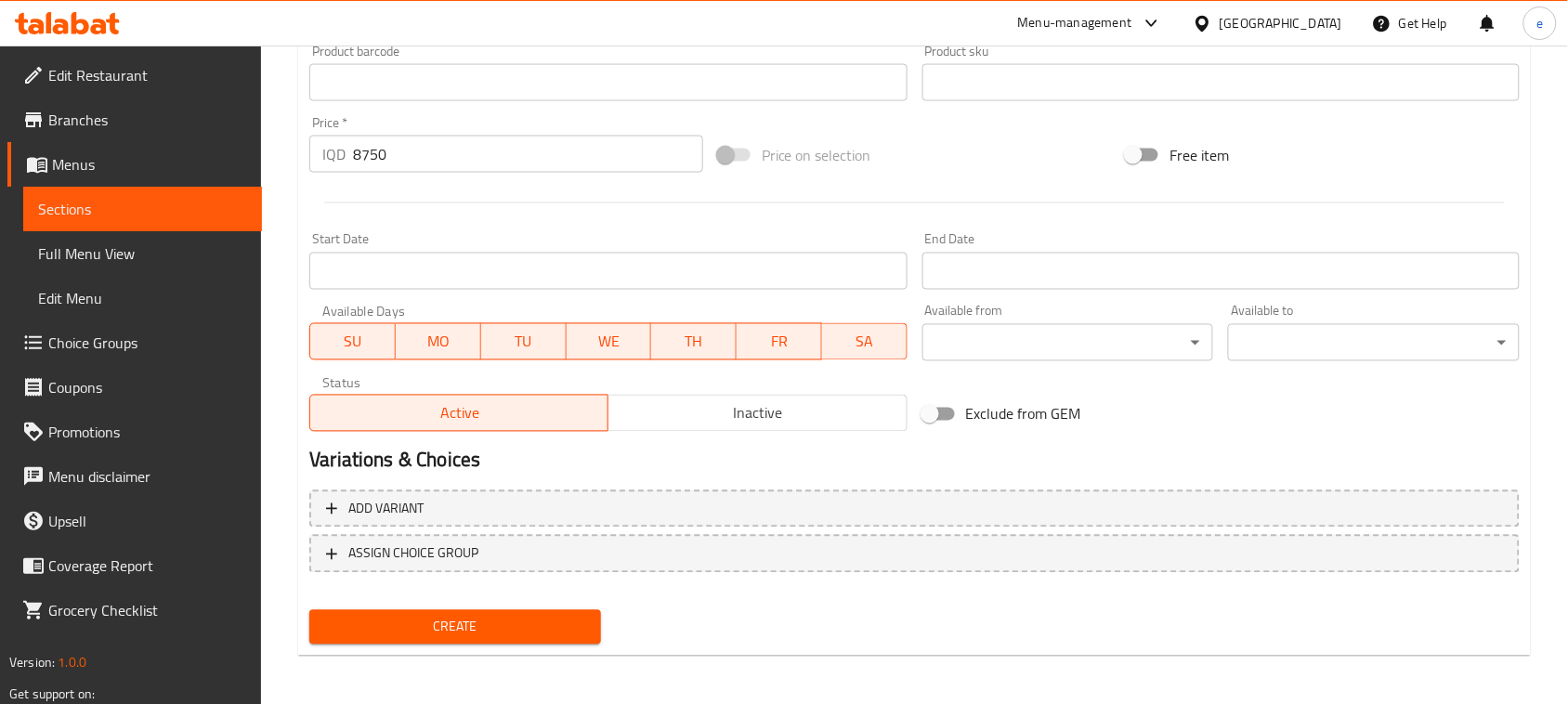
type textarea "برنج، [PERSON_NAME]، ساوەر، 2 جۆری شلە لەگەڵ ڕانی مریشک"
click at [518, 623] on span "Create" at bounding box center [455, 627] width 262 height 24
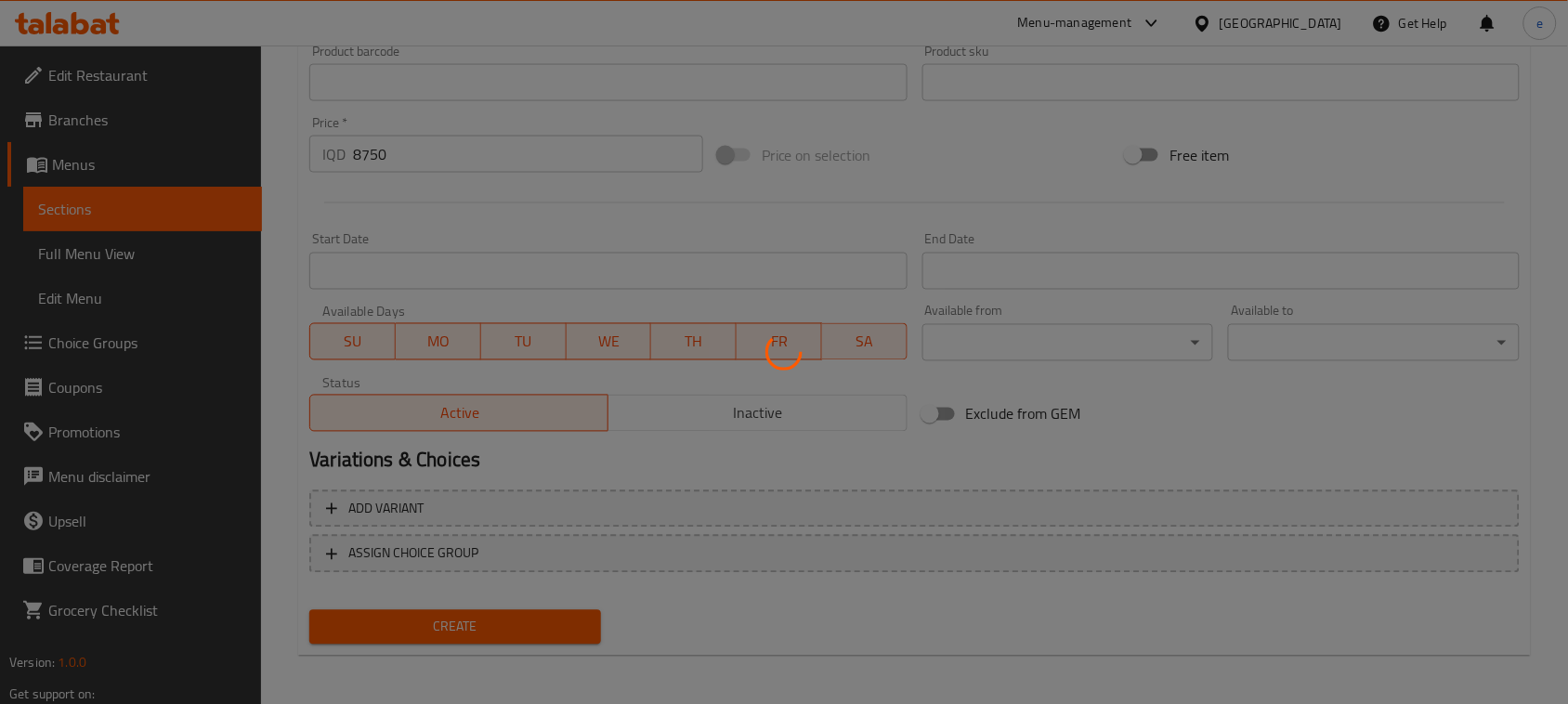
type input "0"
